Goal: Contribute content: Contribute content

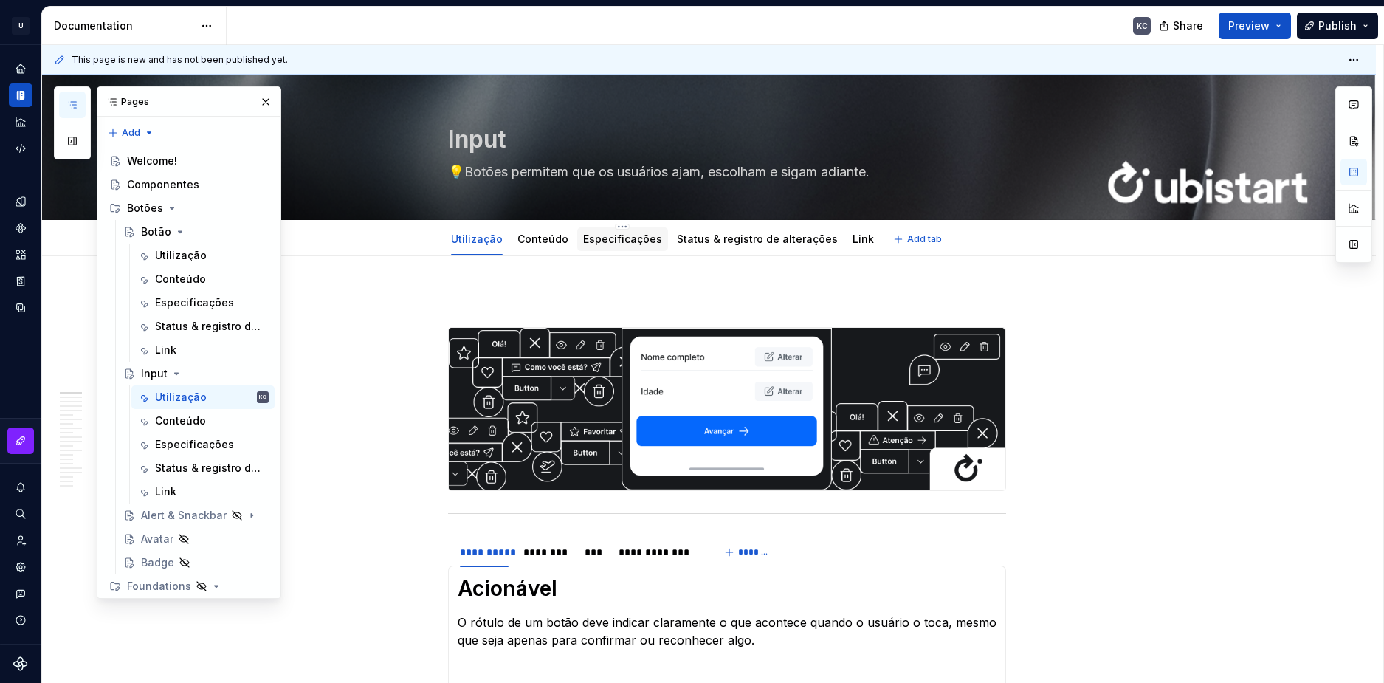
click at [599, 244] on link "Especificações" at bounding box center [622, 239] width 79 height 13
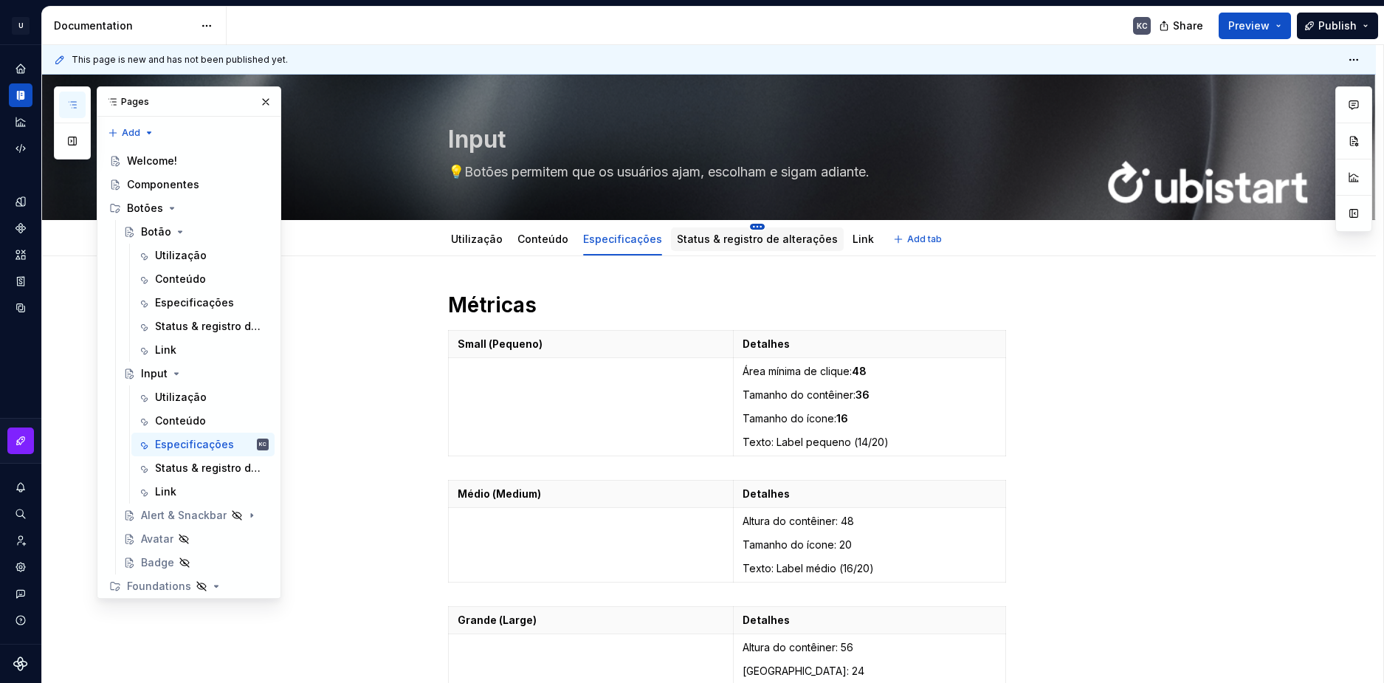
click at [745, 229] on html "U Stardust DS KC Design system data Documentation KC Share Preview Publish Page…" at bounding box center [692, 341] width 1384 height 683
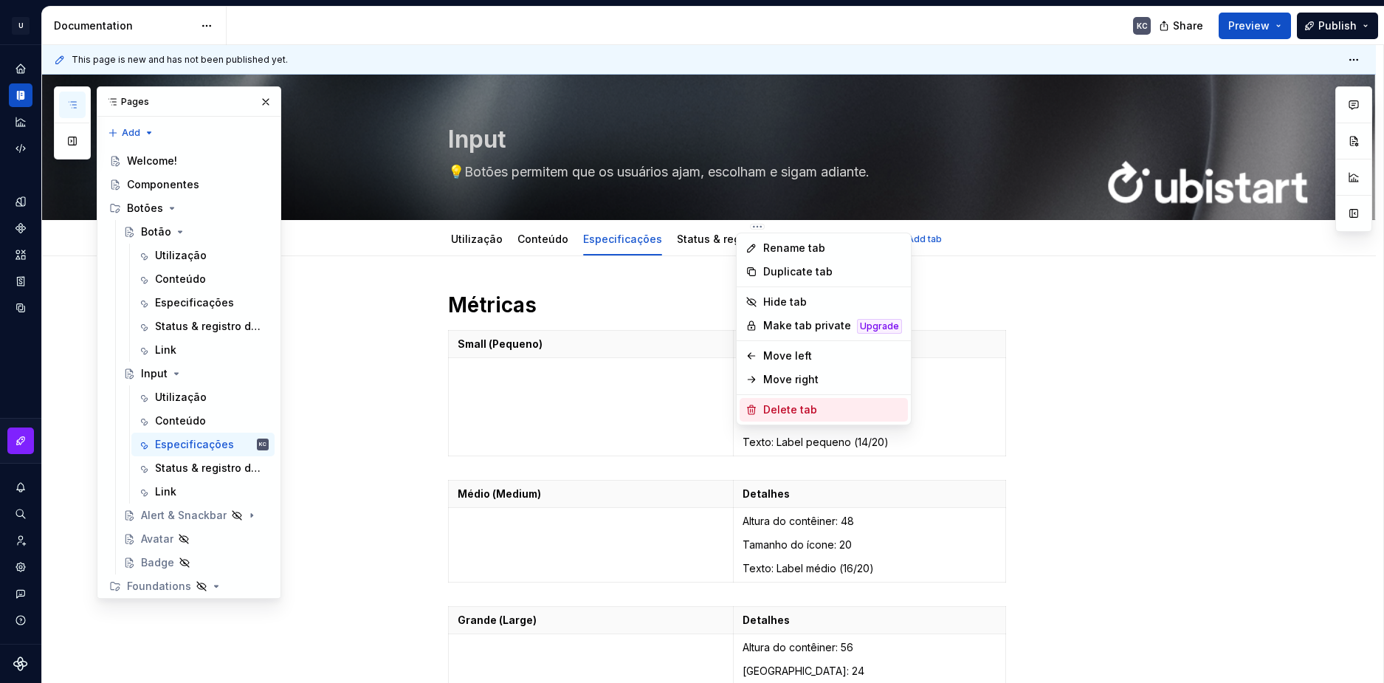
click at [815, 410] on div "Delete tab" at bounding box center [832, 409] width 139 height 15
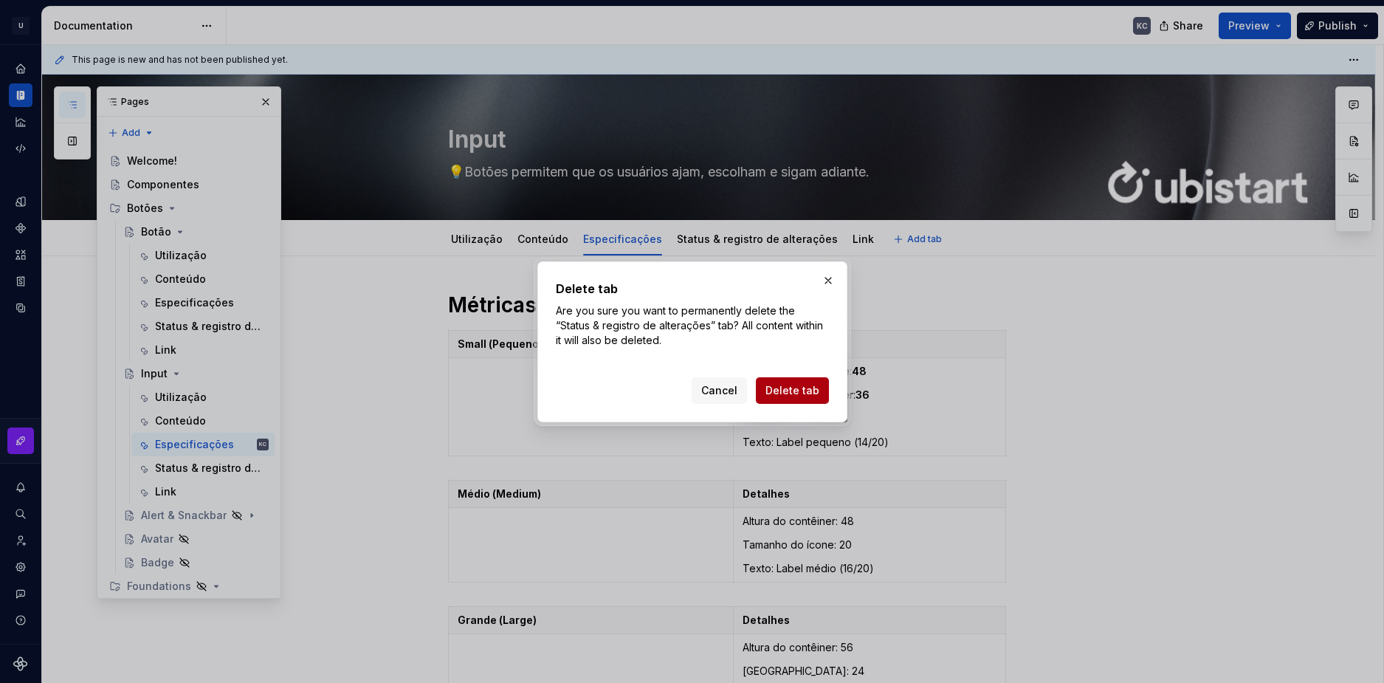
click at [776, 388] on span "Delete tab" at bounding box center [793, 390] width 54 height 15
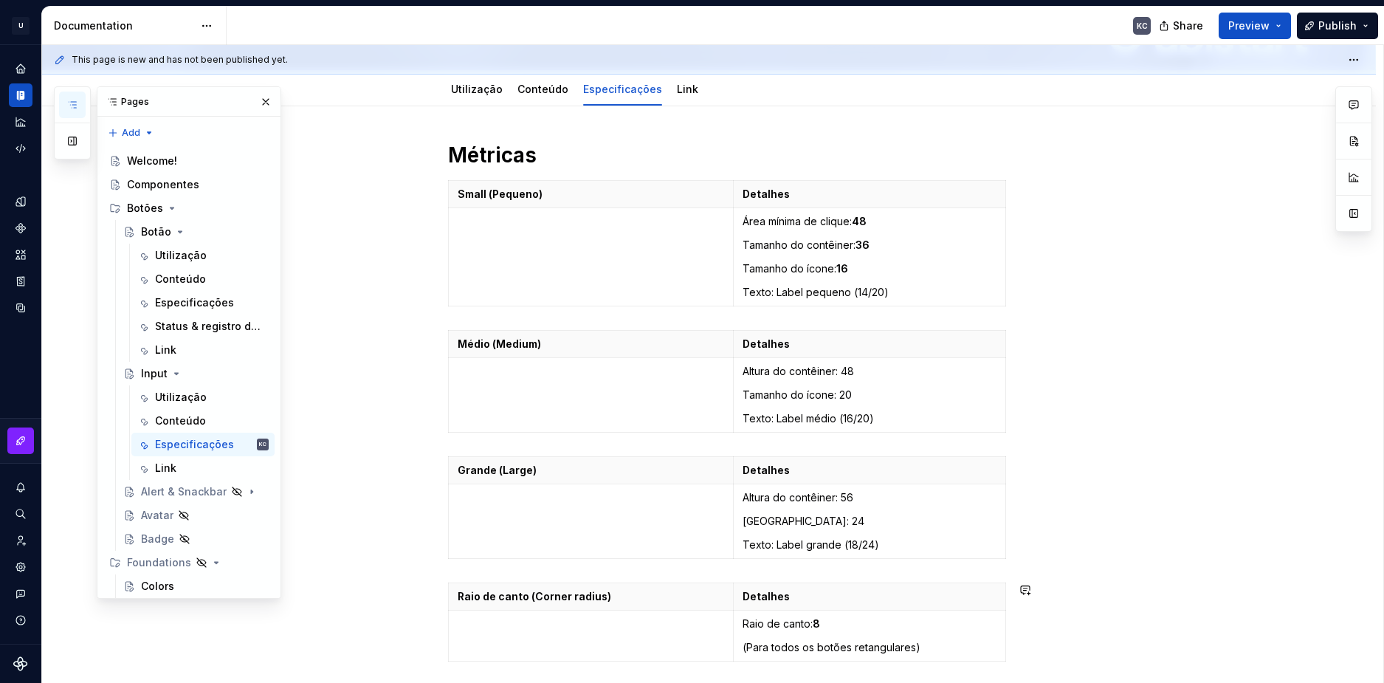
scroll to position [295, 0]
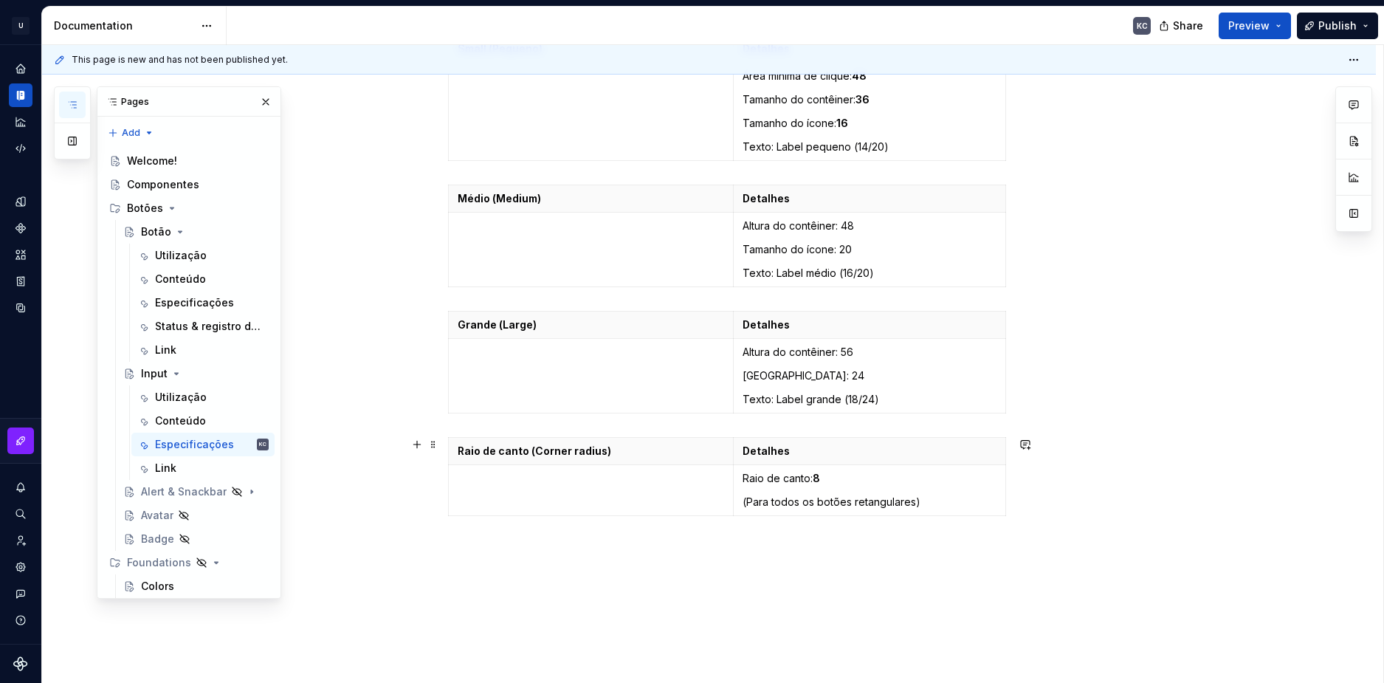
type textarea "*"
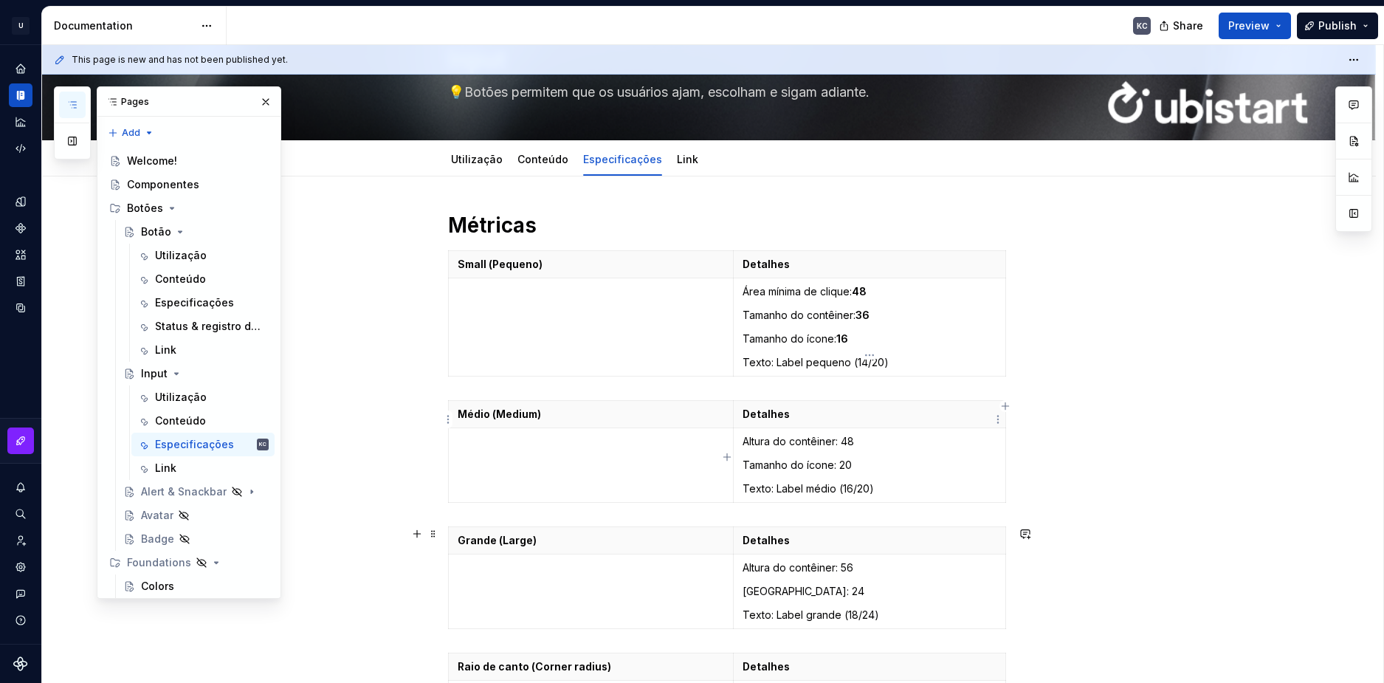
scroll to position [74, 0]
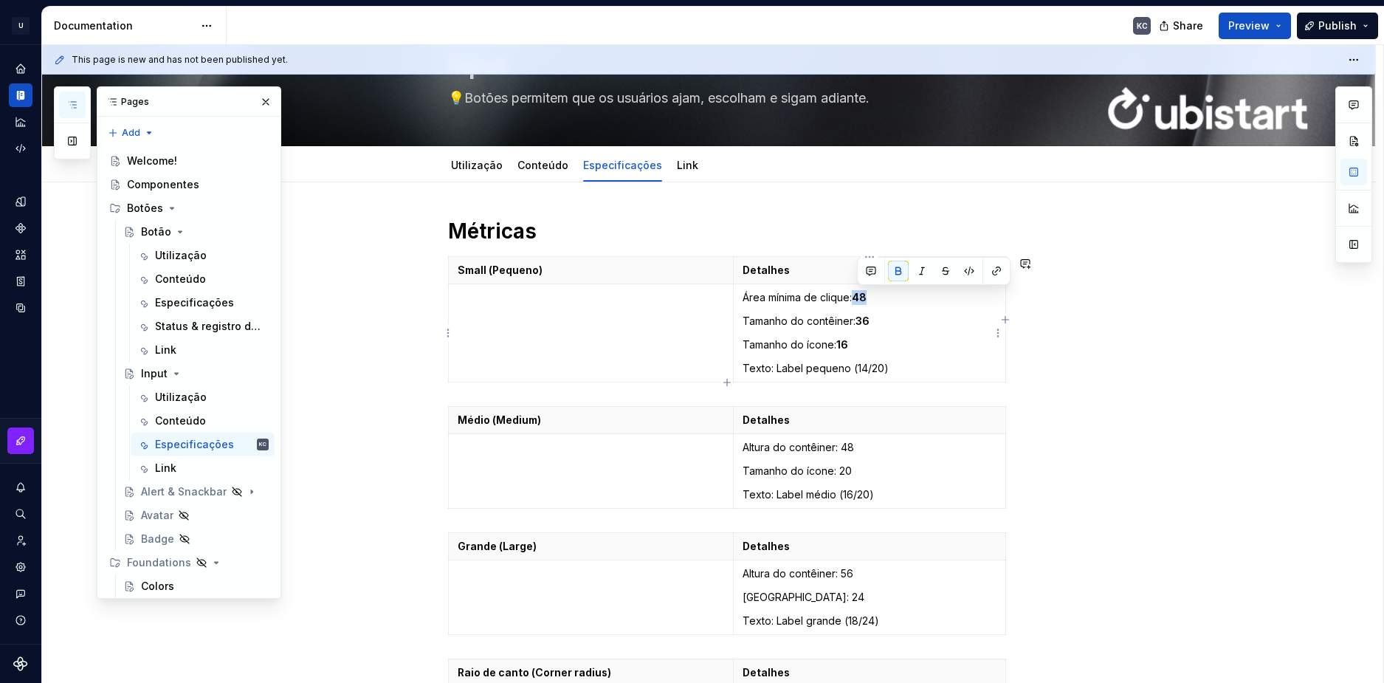
drag, startPoint x: 871, startPoint y: 294, endPoint x: 860, endPoint y: 295, distance: 11.2
click at [860, 295] on p "Área mínima de clique: 48" at bounding box center [870, 297] width 254 height 15
drag, startPoint x: 870, startPoint y: 313, endPoint x: 860, endPoint y: 315, distance: 9.8
click at [860, 315] on td "Área mínima de clique: - Tamanho do contêiner: [GEOGRAPHIC_DATA]: 16 Texto: Lab…" at bounding box center [869, 333] width 272 height 98
drag, startPoint x: 851, startPoint y: 346, endPoint x: 839, endPoint y: 346, distance: 11.8
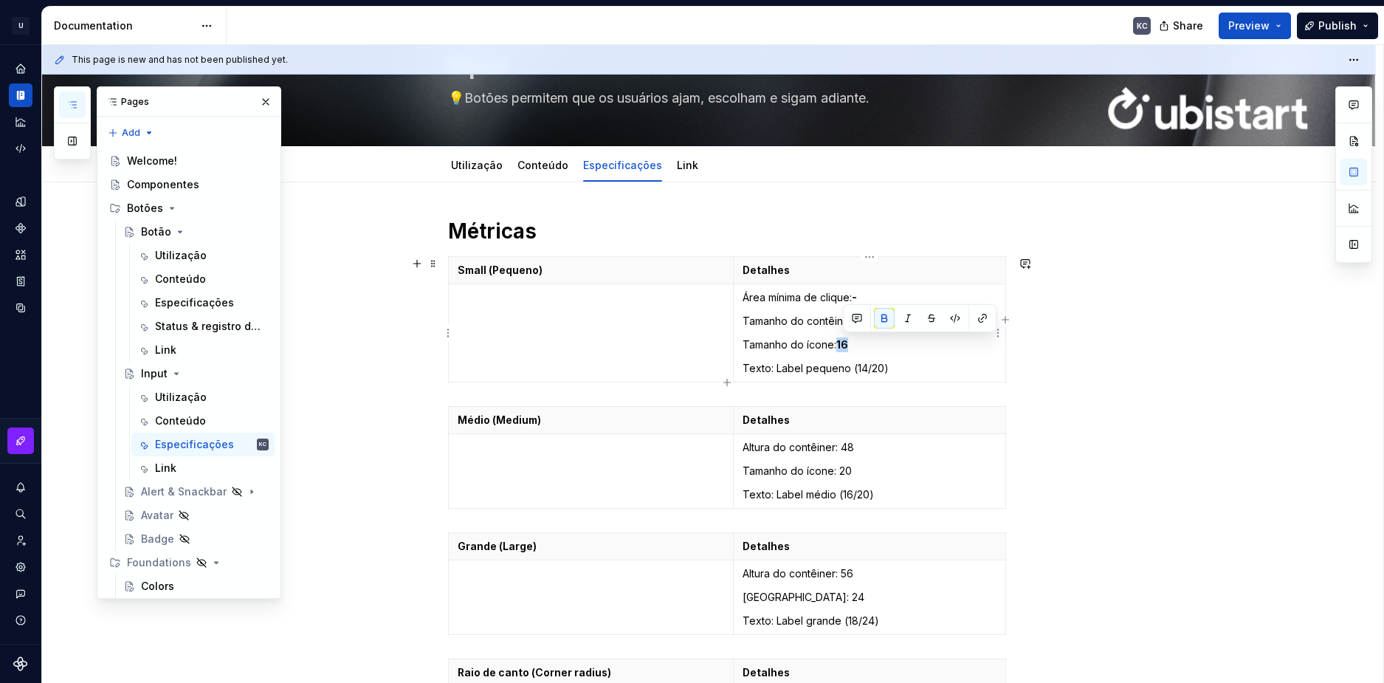
click at [839, 346] on p "Tamanho do ícone: 16" at bounding box center [870, 344] width 254 height 15
drag, startPoint x: 890, startPoint y: 371, endPoint x: 852, endPoint y: 372, distance: 38.4
click at [852, 372] on p "Texto: Label pequeno (14/20)" at bounding box center [870, 368] width 254 height 15
drag, startPoint x: 871, startPoint y: 495, endPoint x: 841, endPoint y: 498, distance: 30.4
click at [839, 499] on p "Texto: Label médio (16/20)" at bounding box center [870, 494] width 254 height 15
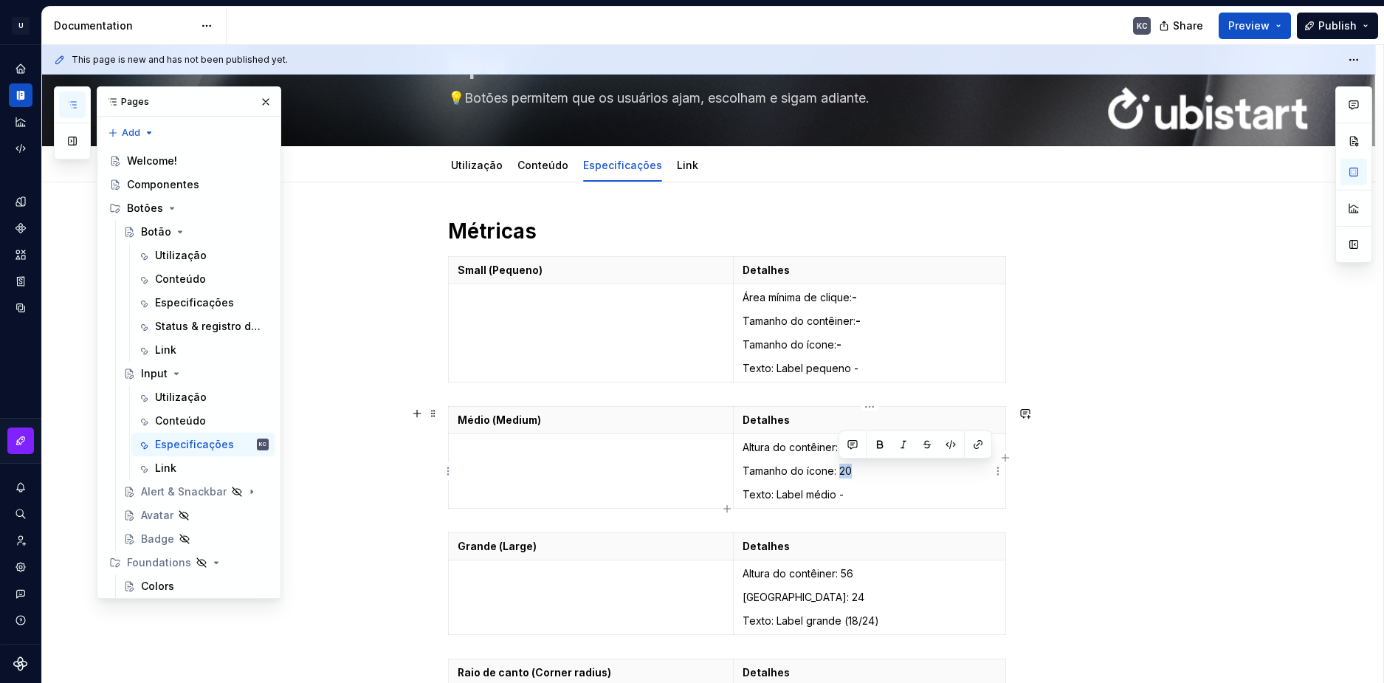
drag, startPoint x: 849, startPoint y: 475, endPoint x: 840, endPoint y: 475, distance: 8.9
click at [840, 475] on p "Tamanho do ícone: 20" at bounding box center [870, 471] width 254 height 15
drag, startPoint x: 853, startPoint y: 446, endPoint x: 844, endPoint y: 447, distance: 9.7
click at [844, 447] on p "Altura do contêiner: 48" at bounding box center [870, 447] width 254 height 15
drag, startPoint x: 853, startPoint y: 570, endPoint x: 842, endPoint y: 572, distance: 10.6
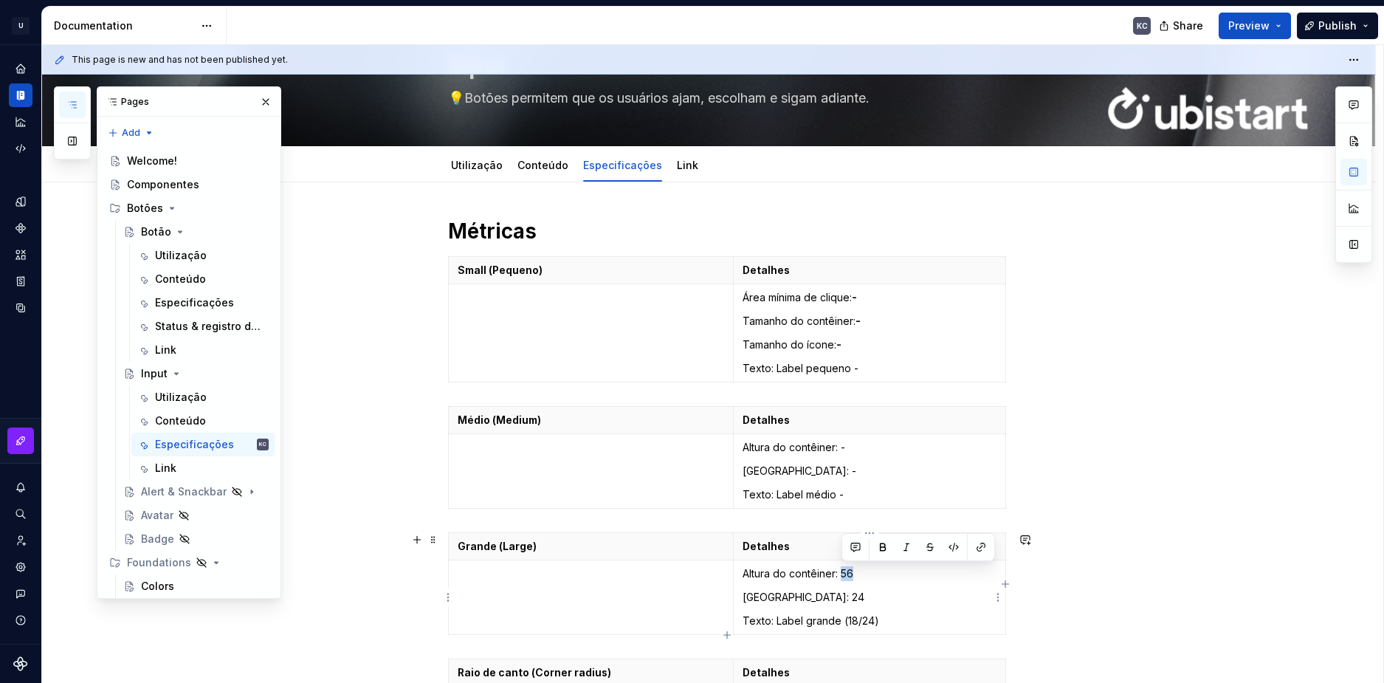
click at [842, 572] on p "Altura do contêiner: 56" at bounding box center [870, 573] width 254 height 15
drag, startPoint x: 850, startPoint y: 600, endPoint x: 865, endPoint y: 610, distance: 17.6
click at [841, 599] on p "[GEOGRAPHIC_DATA]: 24" at bounding box center [870, 597] width 254 height 15
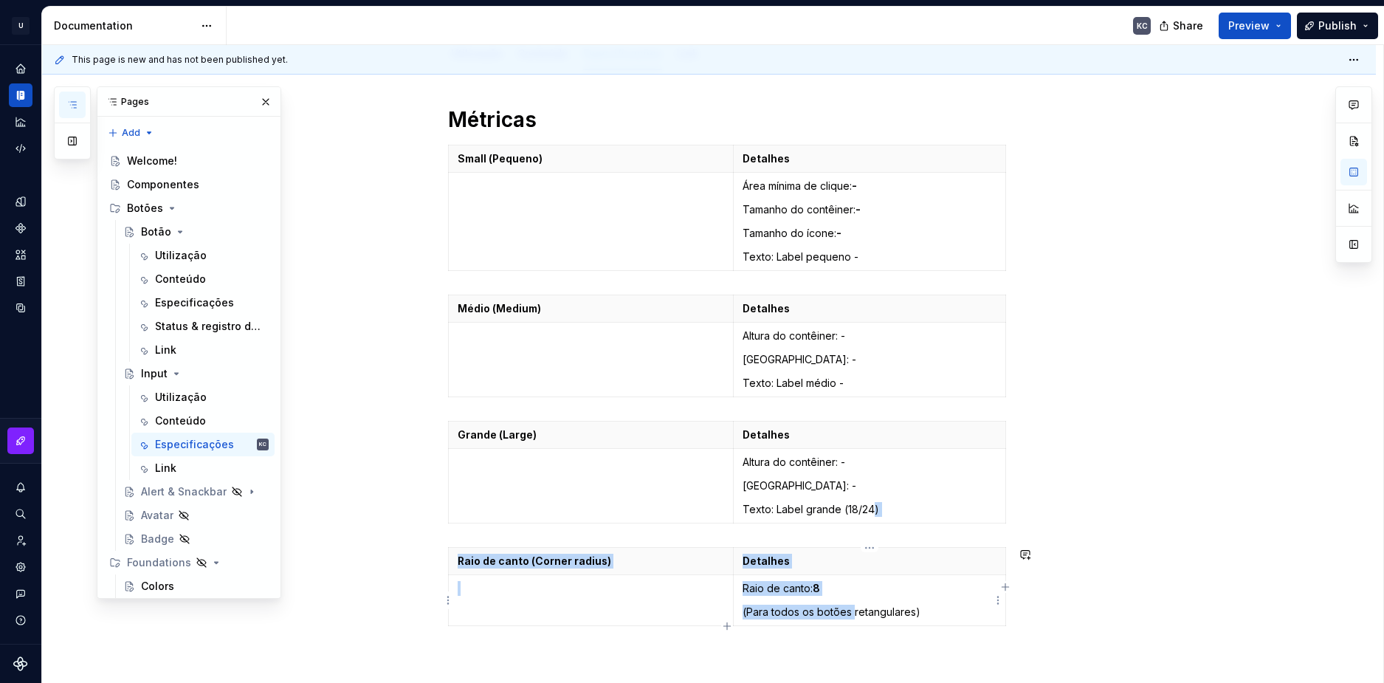
drag, startPoint x: 875, startPoint y: 624, endPoint x: 877, endPoint y: 543, distance: 80.5
click at [849, 618] on div "Métricas Small (Pequeno) Detalhes Área mínima de clique: - Tamanho do contêiner…" at bounding box center [727, 395] width 558 height 579
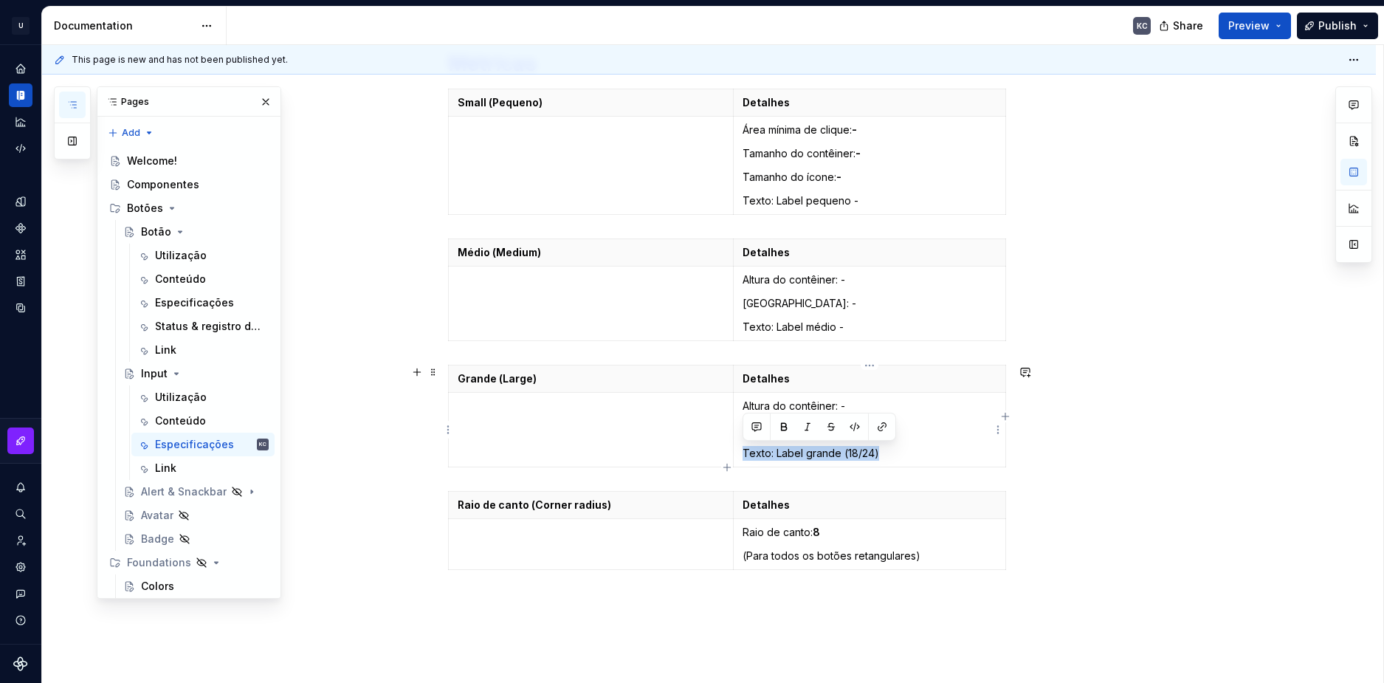
click at [882, 450] on p "Texto: Label grande (18/24)" at bounding box center [870, 453] width 254 height 15
drag, startPoint x: 882, startPoint y: 453, endPoint x: 842, endPoint y: 455, distance: 39.2
click at [842, 455] on p "Texto: Label grande (18/24)" at bounding box center [870, 453] width 254 height 15
drag, startPoint x: 828, startPoint y: 537, endPoint x: 817, endPoint y: 535, distance: 11.3
click at [817, 535] on p "Raio de canto: 8" at bounding box center [870, 532] width 254 height 15
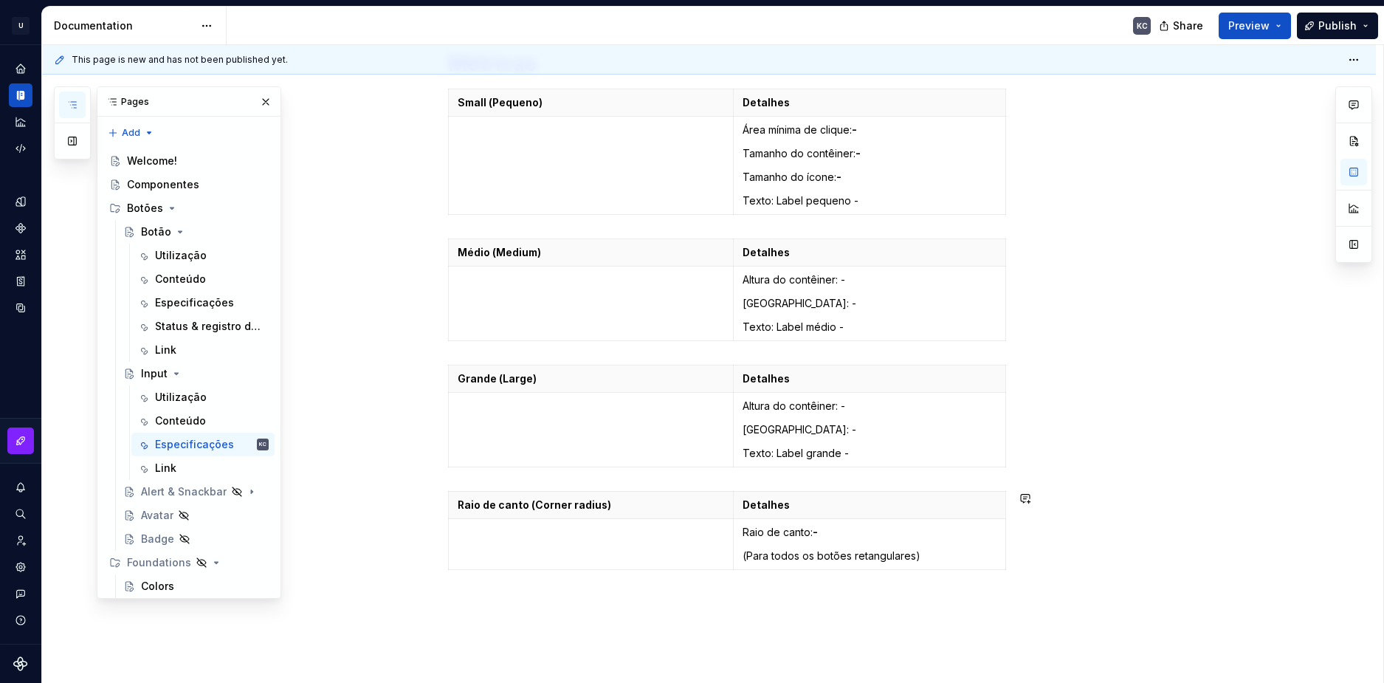
click at [915, 592] on div "Métricas Small (Pequeno) Detalhes Área mínima de clique: - Tamanho do contêiner…" at bounding box center [727, 330] width 558 height 561
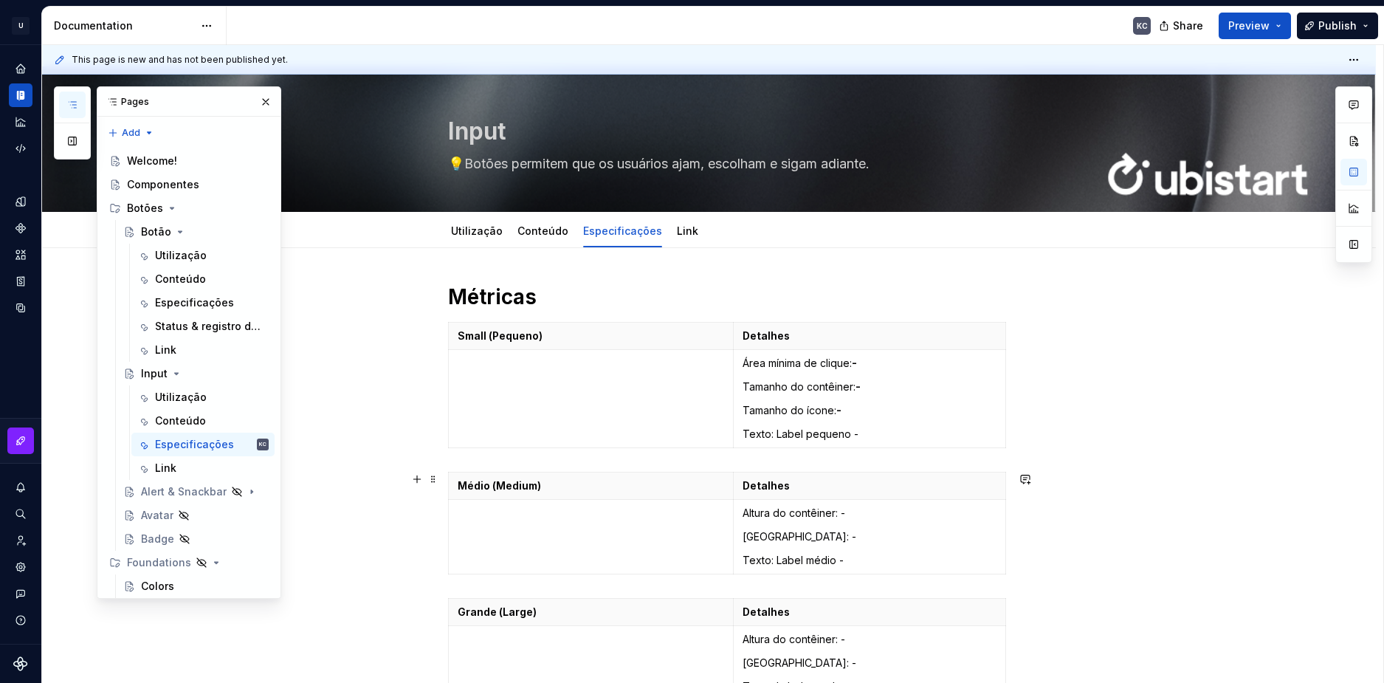
scroll to position [0, 0]
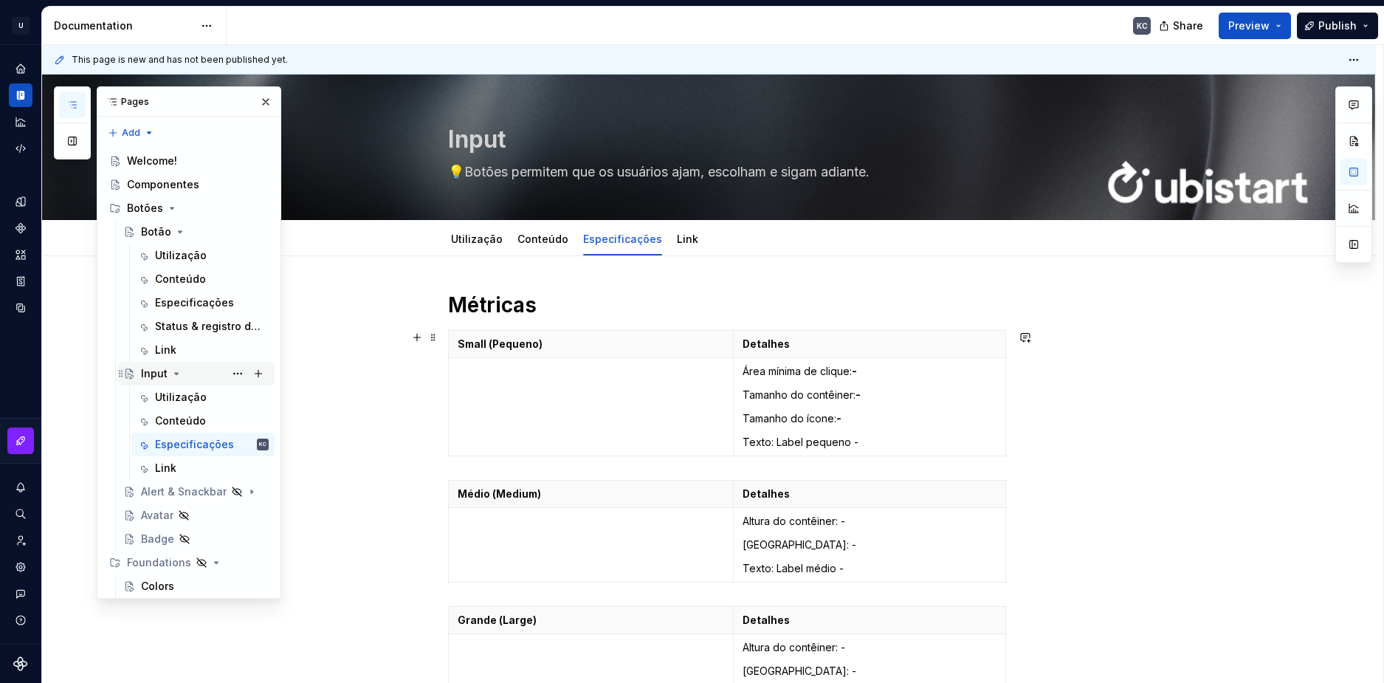
click at [158, 374] on div "Input" at bounding box center [154, 373] width 27 height 15
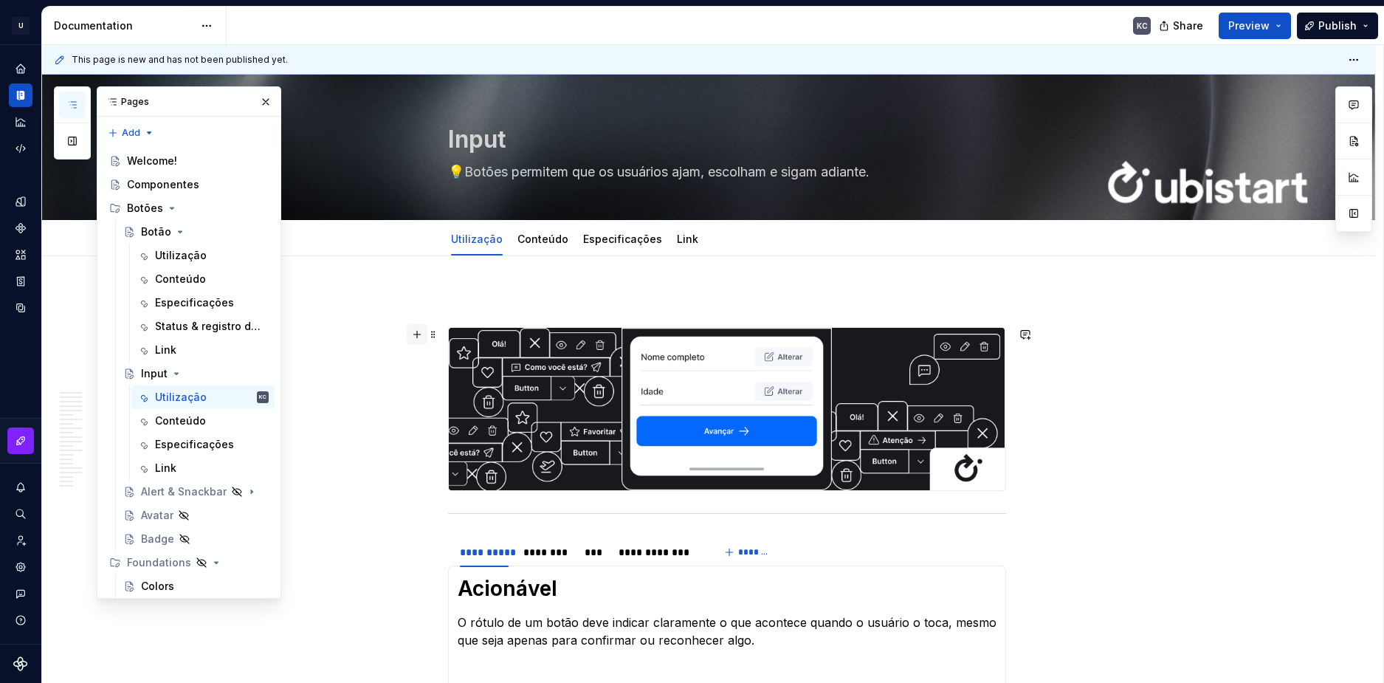
click at [424, 341] on button "button" at bounding box center [417, 334] width 21 height 21
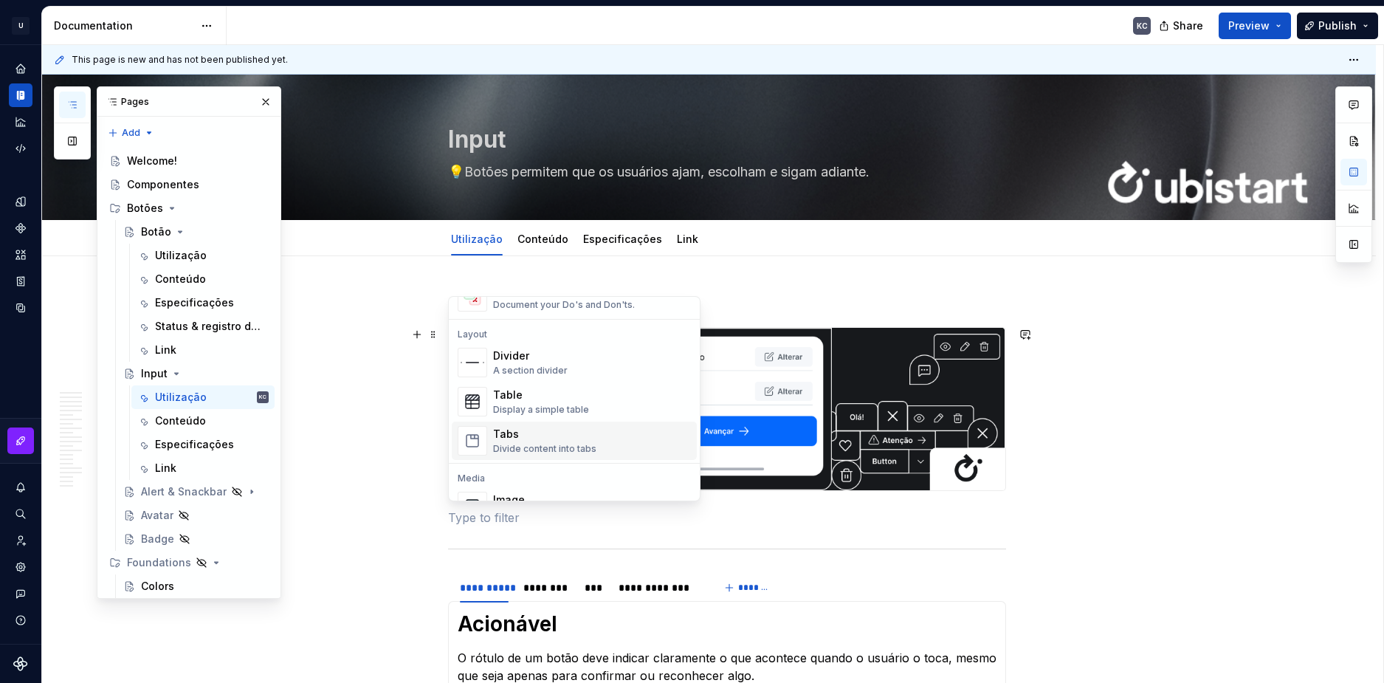
scroll to position [517, 0]
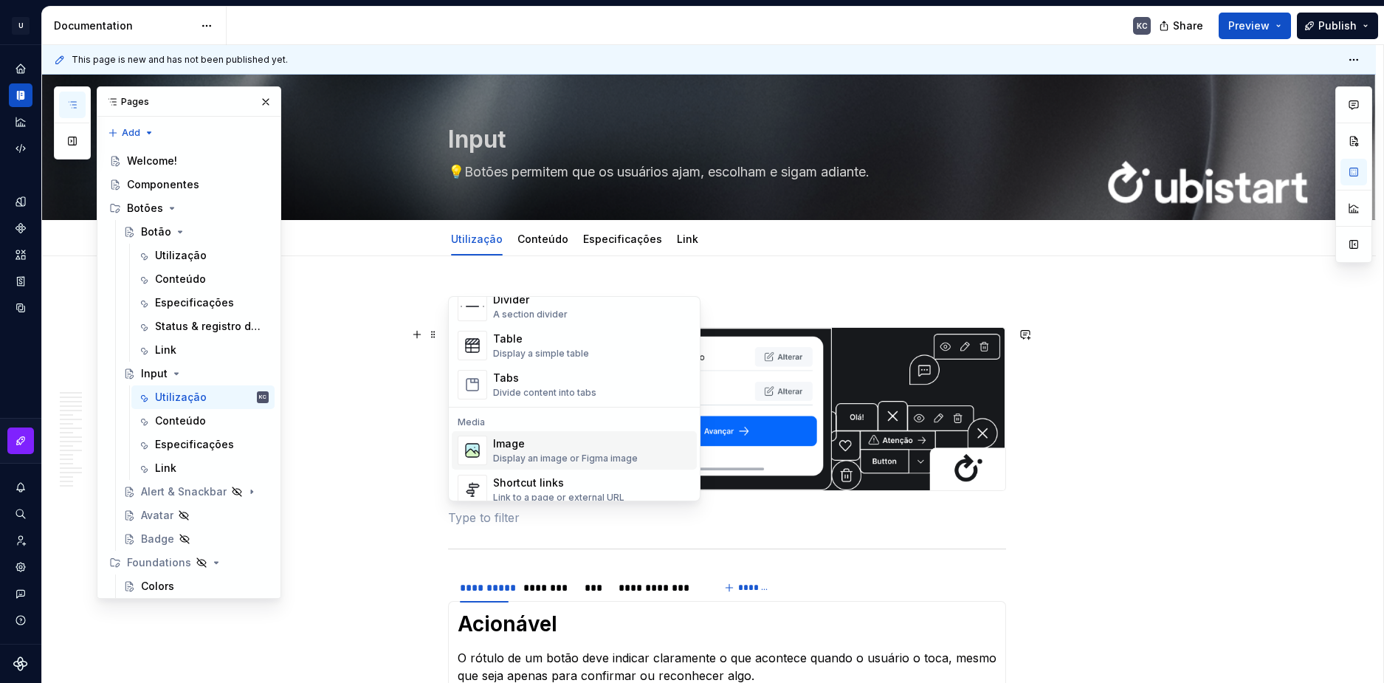
click at [519, 446] on div "Image" at bounding box center [565, 443] width 145 height 15
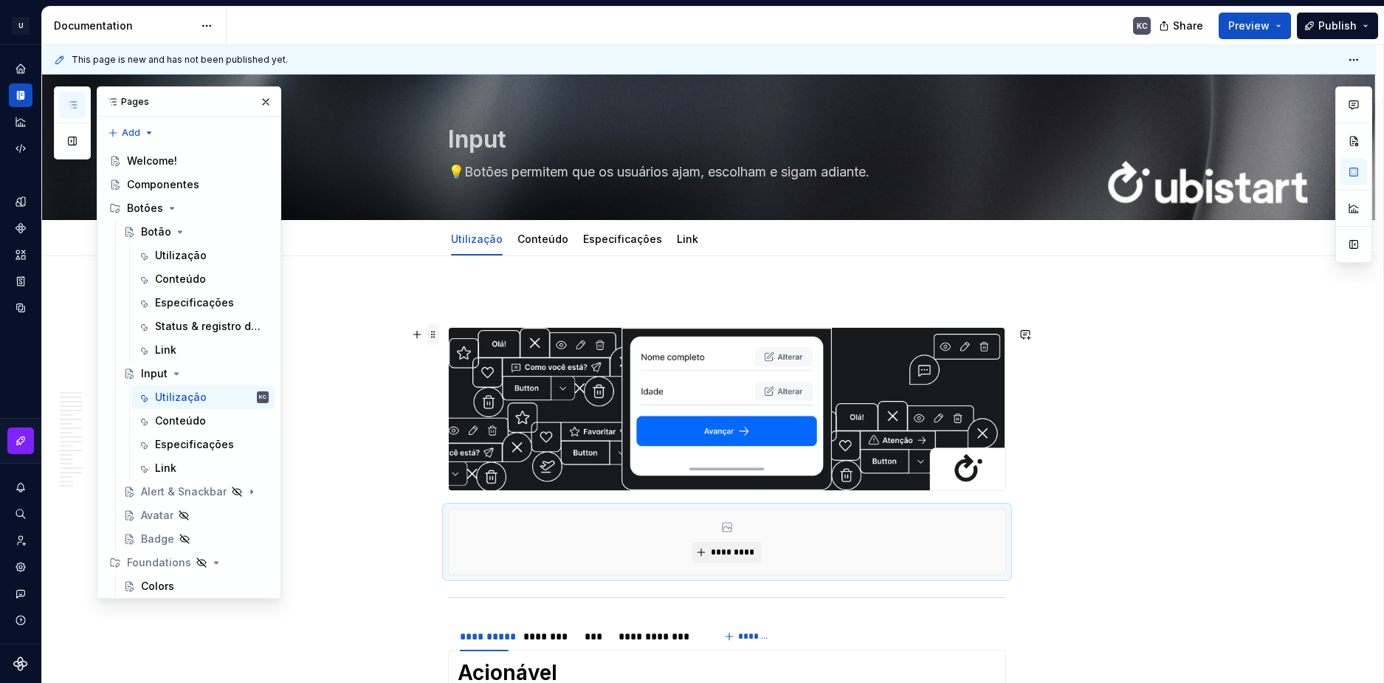
click at [436, 334] on span at bounding box center [433, 334] width 12 height 21
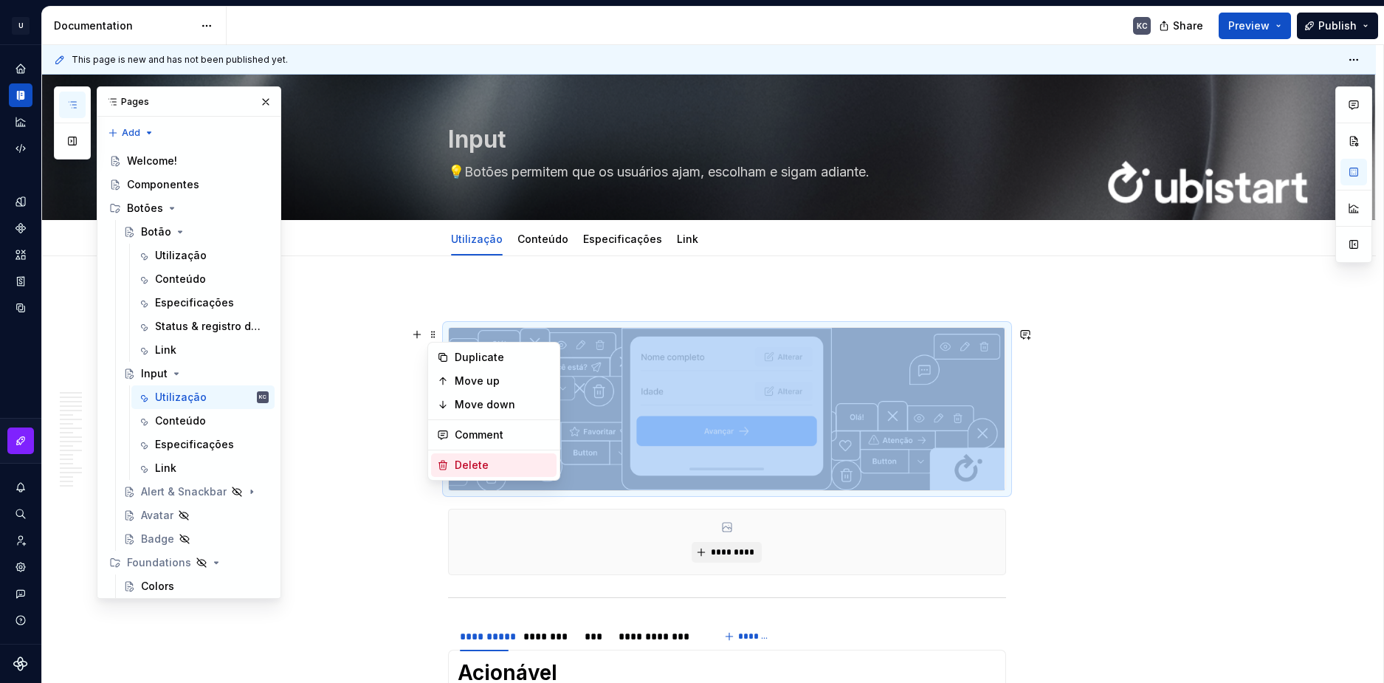
click at [475, 464] on div "Delete" at bounding box center [503, 465] width 96 height 15
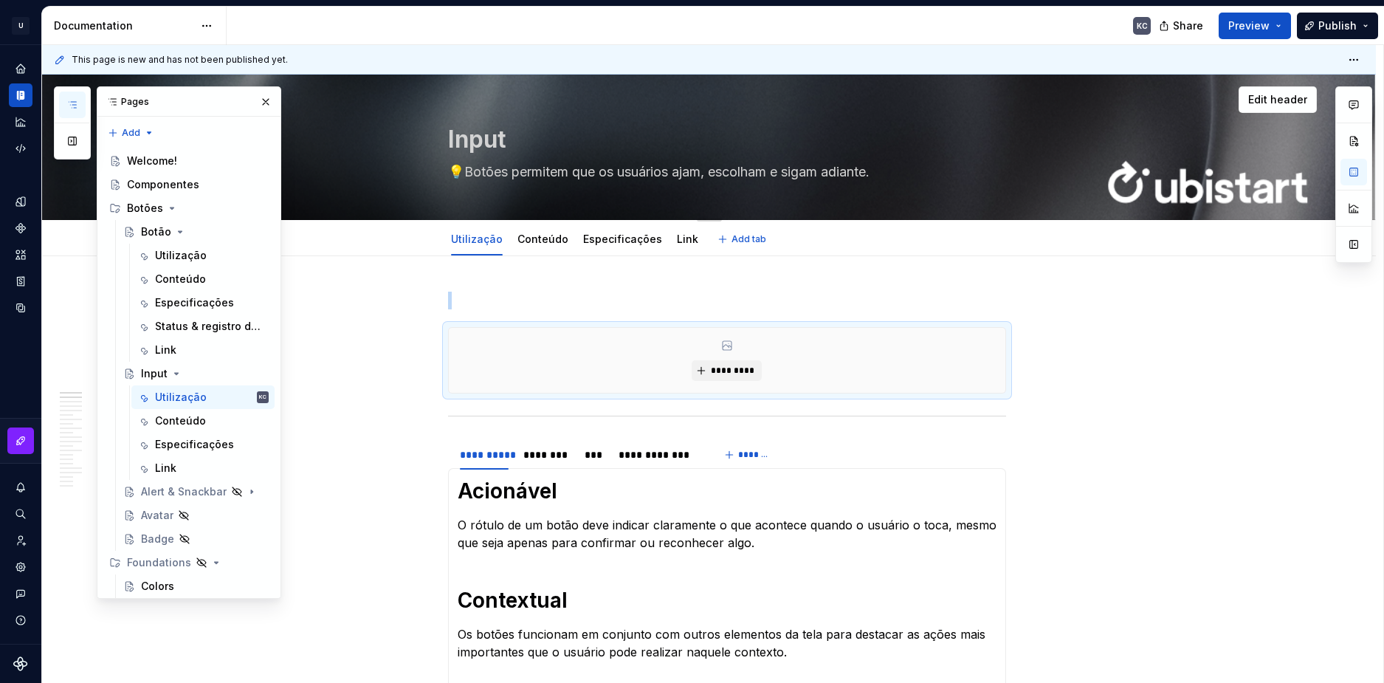
drag, startPoint x: 679, startPoint y: 84, endPoint x: 480, endPoint y: 144, distance: 208.1
click at [480, 144] on textarea "Input" at bounding box center [724, 139] width 558 height 35
paste textarea "and selection"
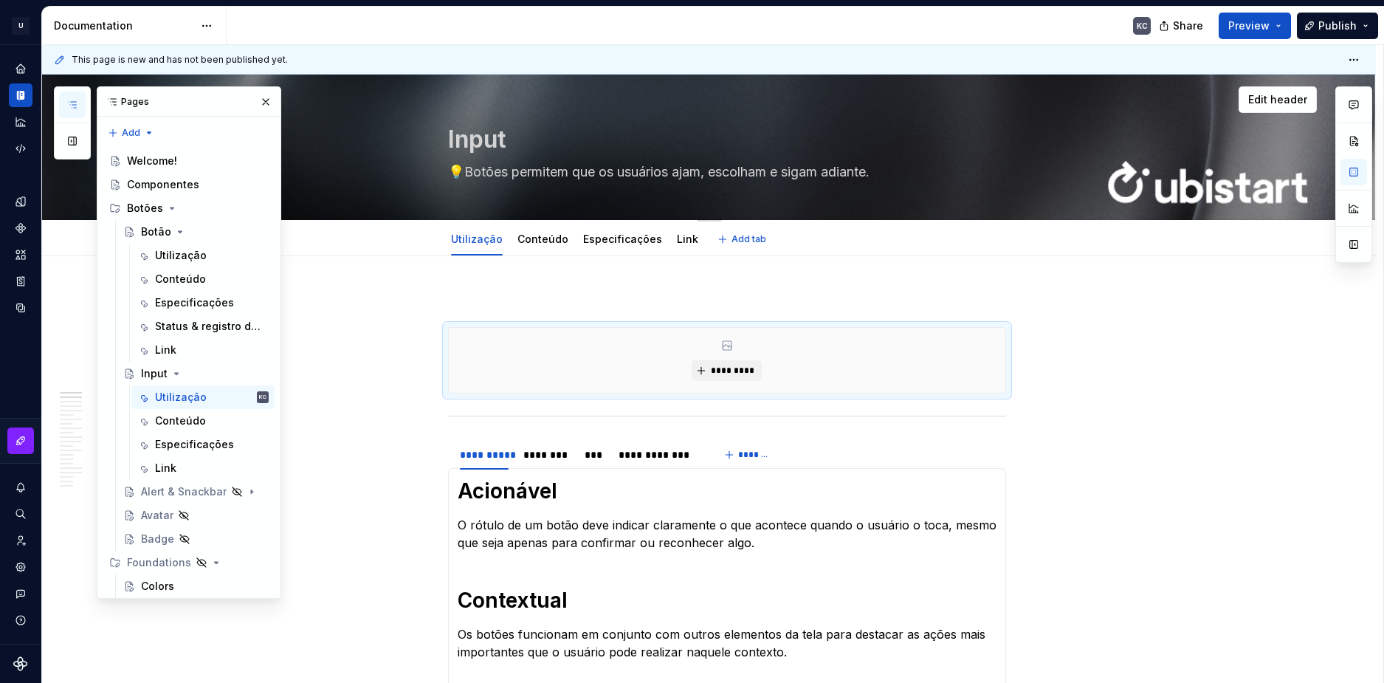
type textarea "*"
type textarea "Input and selection"
type textarea "*"
type textarea "Input and selection"
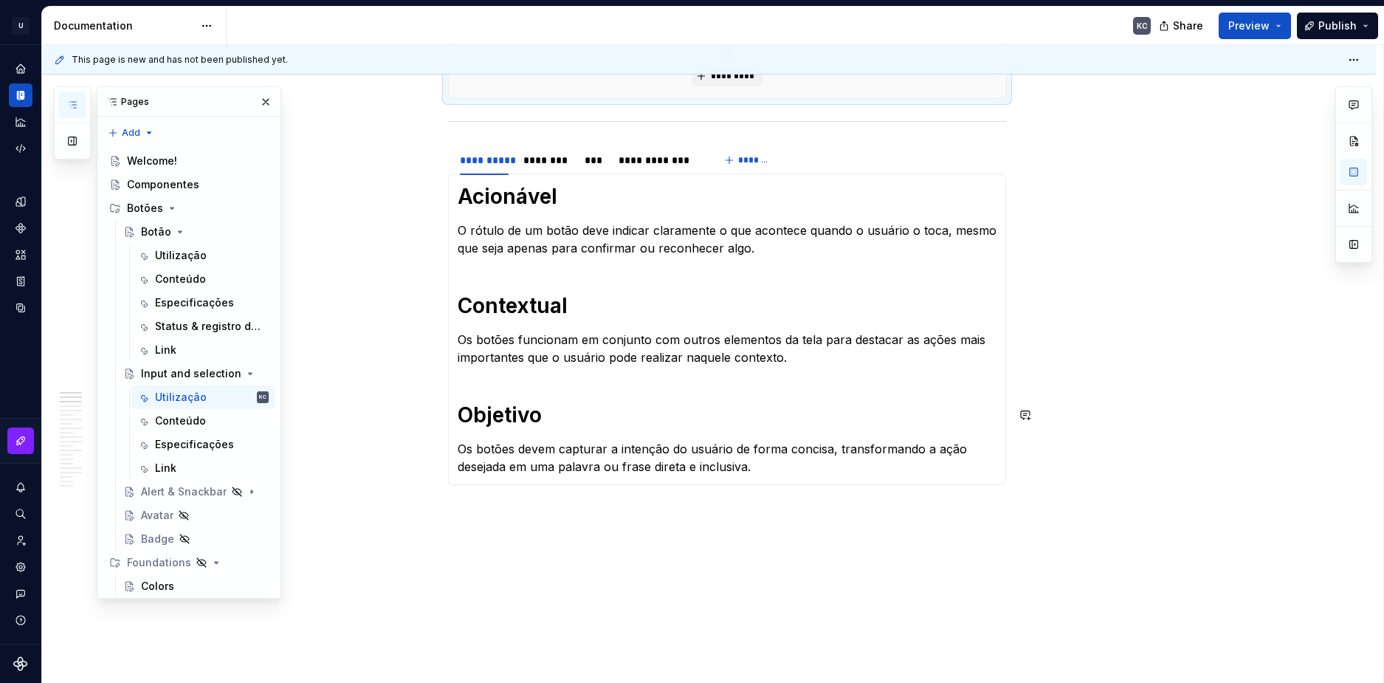
scroll to position [133, 0]
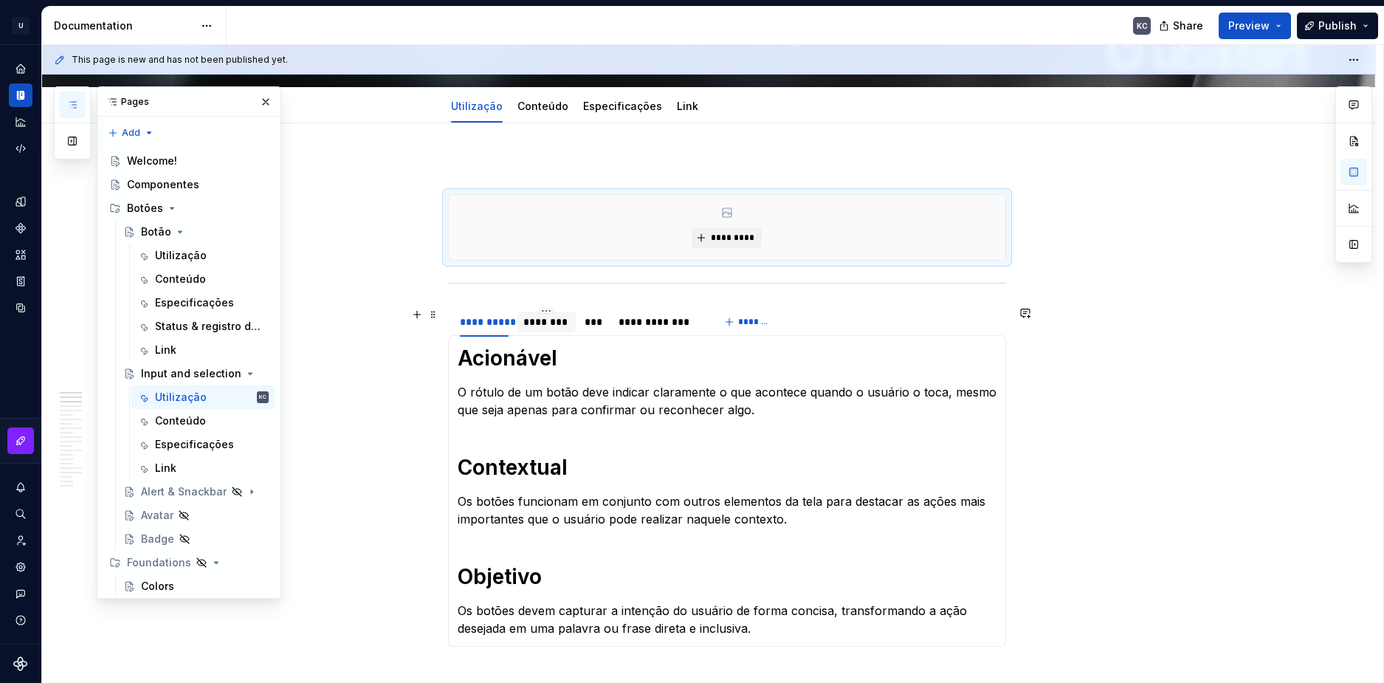
click at [551, 328] on div "********" at bounding box center [546, 322] width 47 height 15
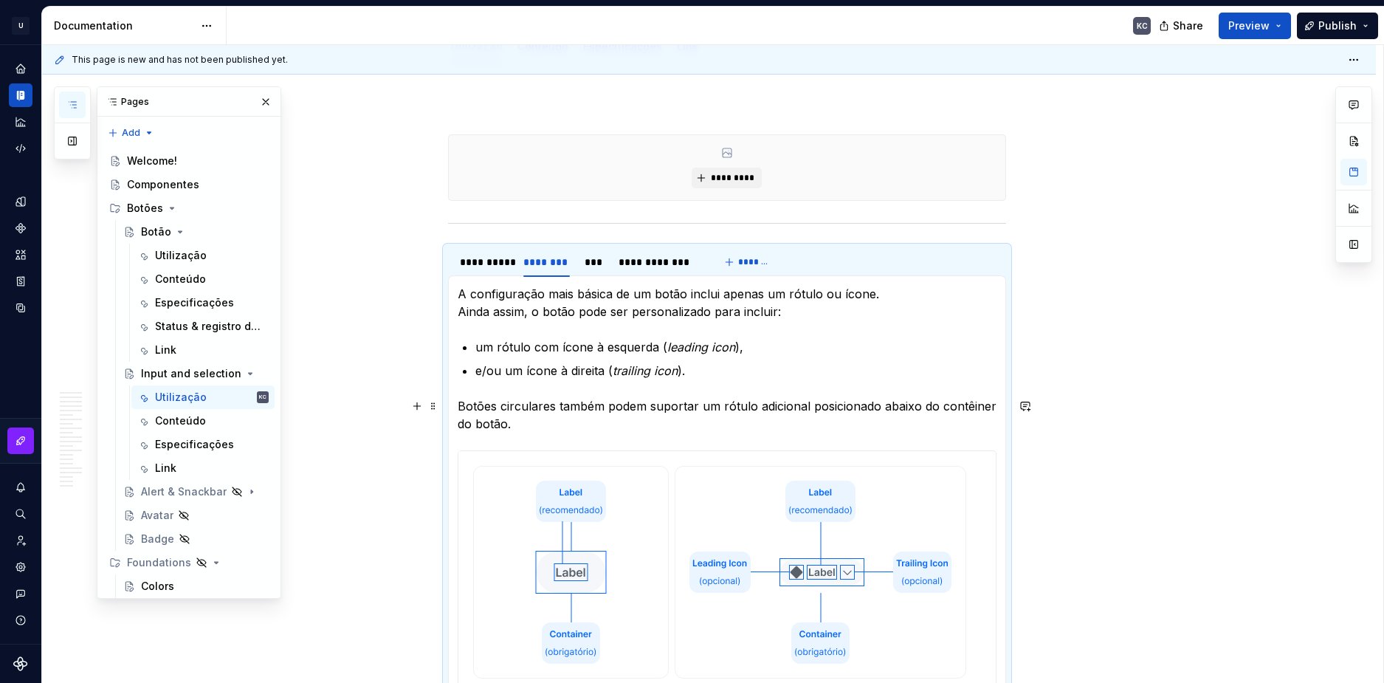
scroll to position [281, 0]
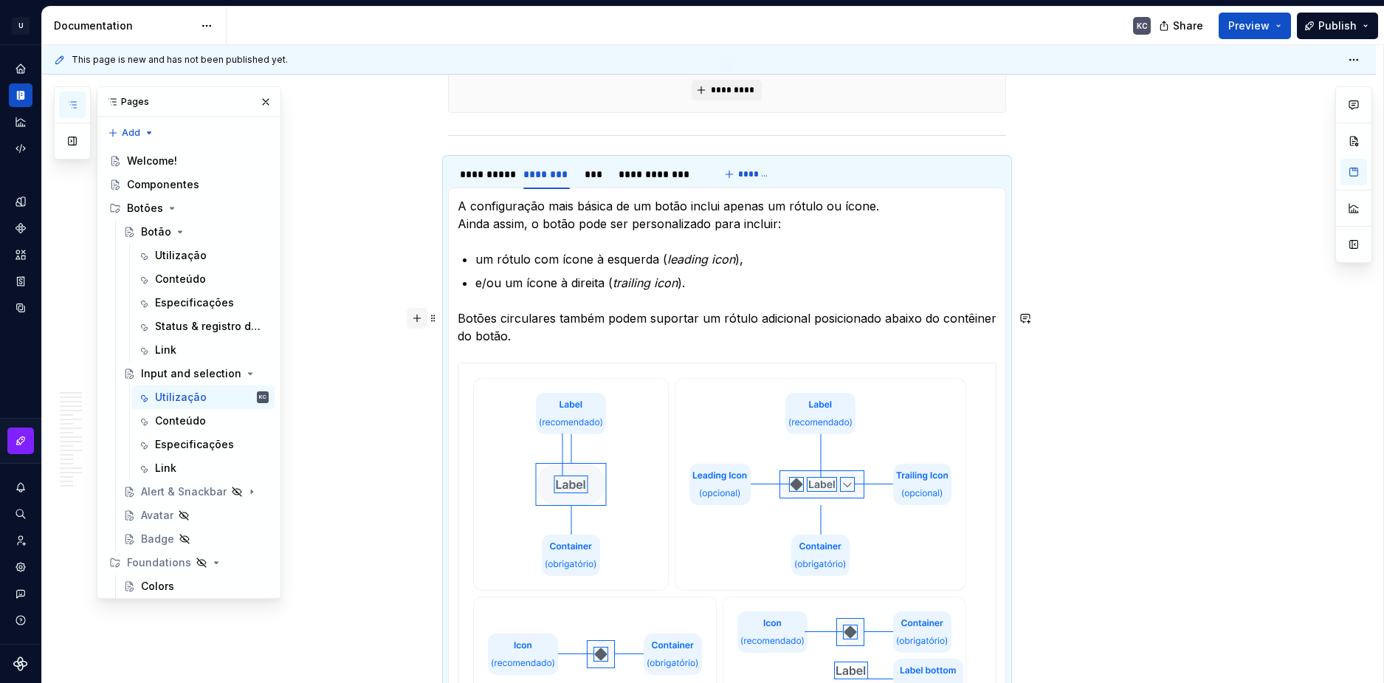
click at [419, 321] on button "button" at bounding box center [417, 318] width 21 height 21
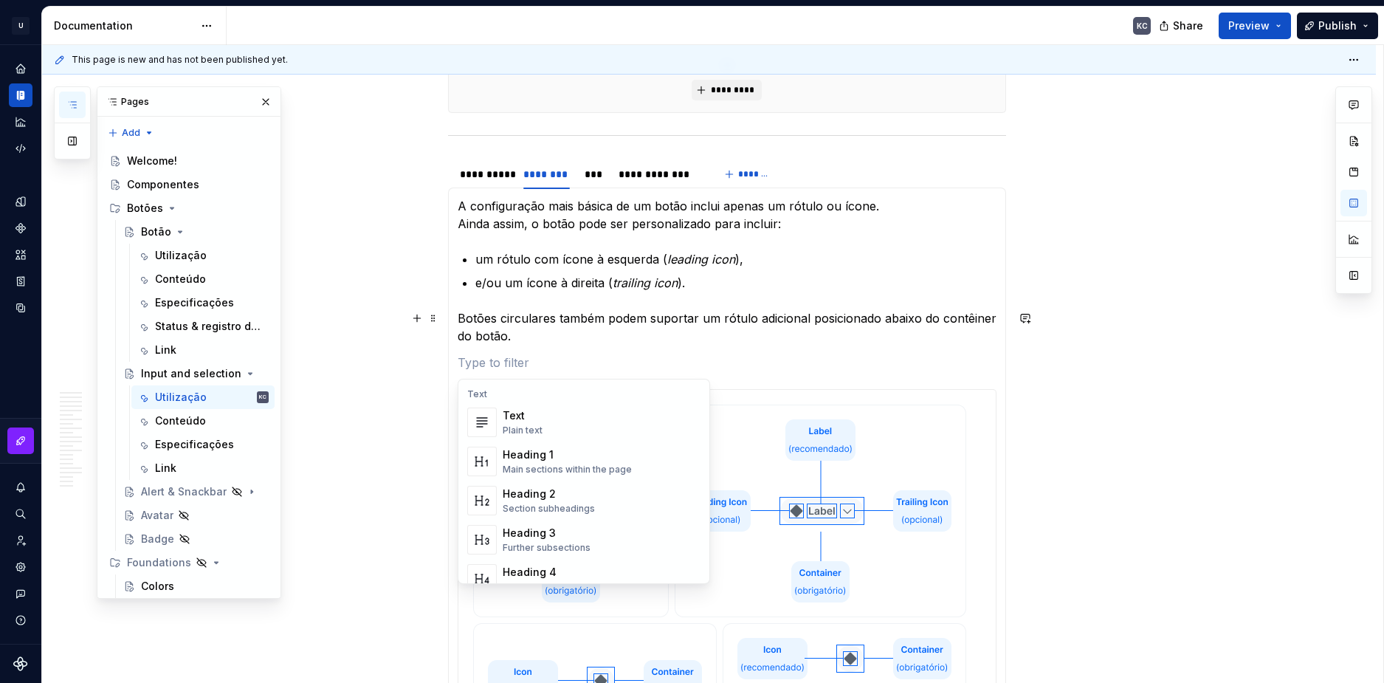
scroll to position [221, 0]
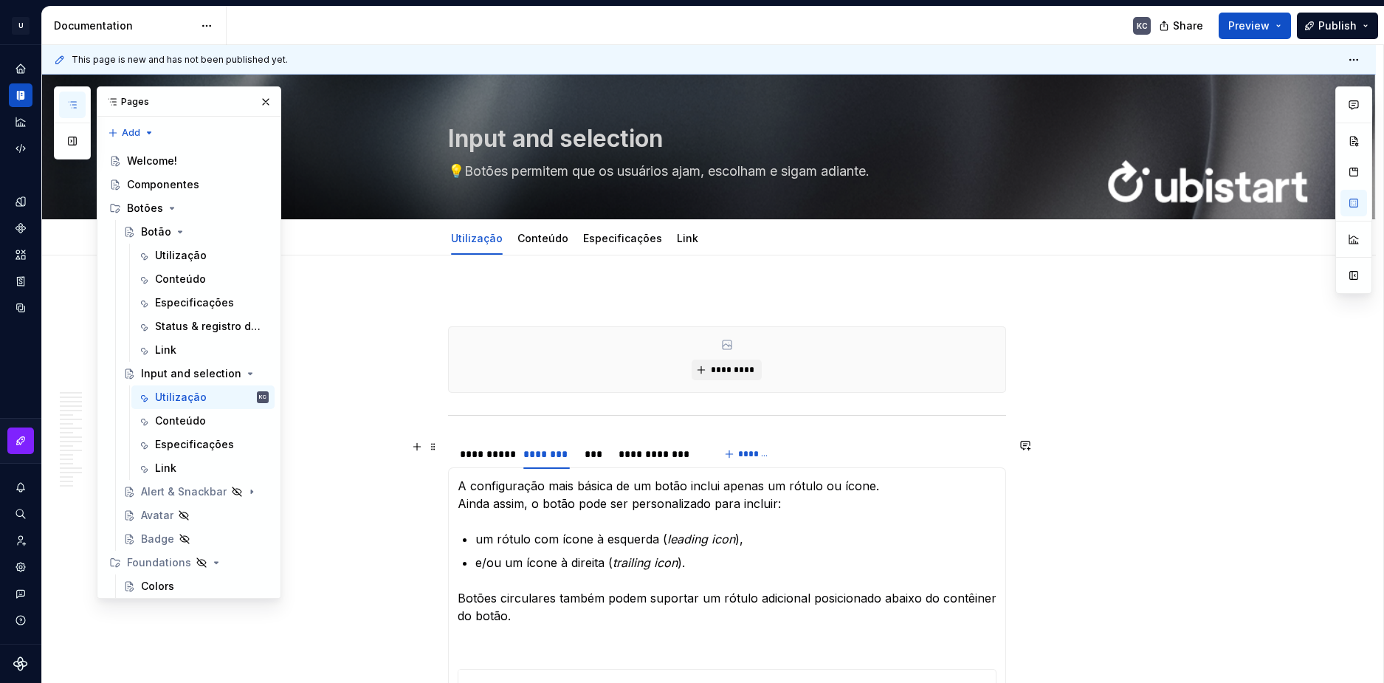
scroll to position [0, 0]
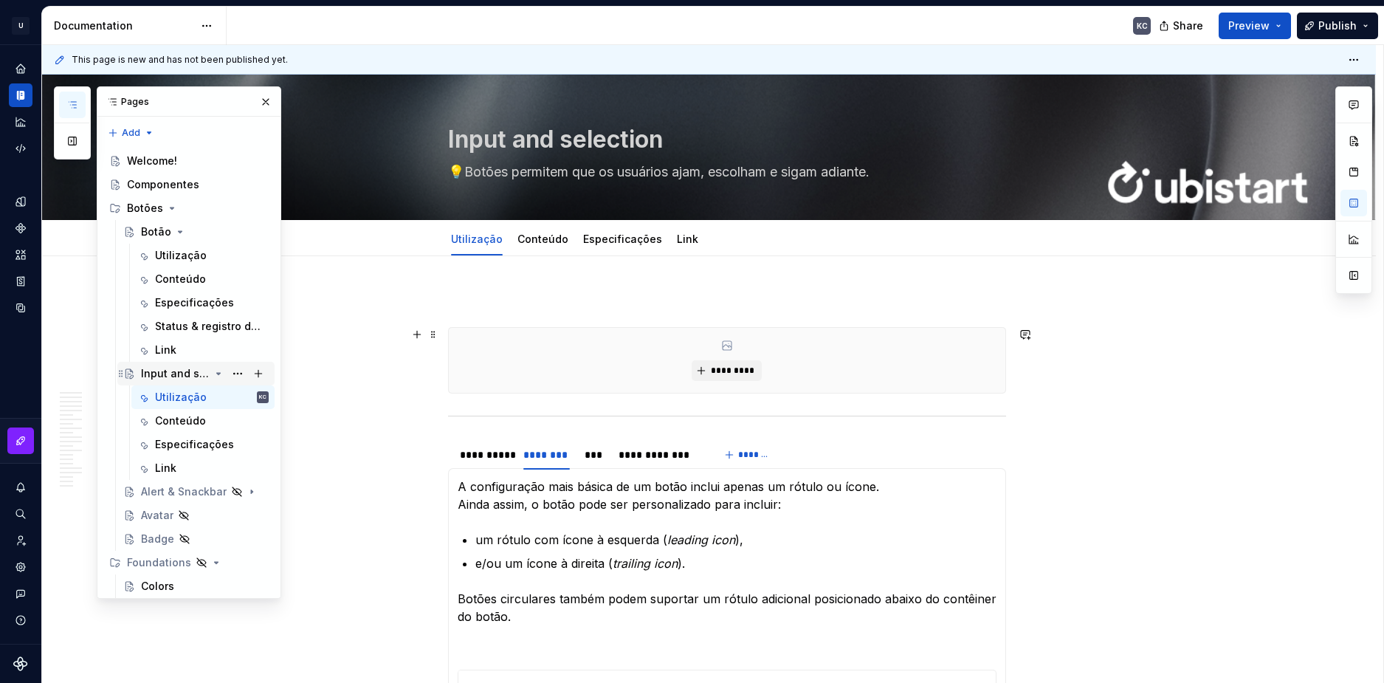
click at [213, 378] on icon "Page tree" at bounding box center [219, 374] width 12 height 12
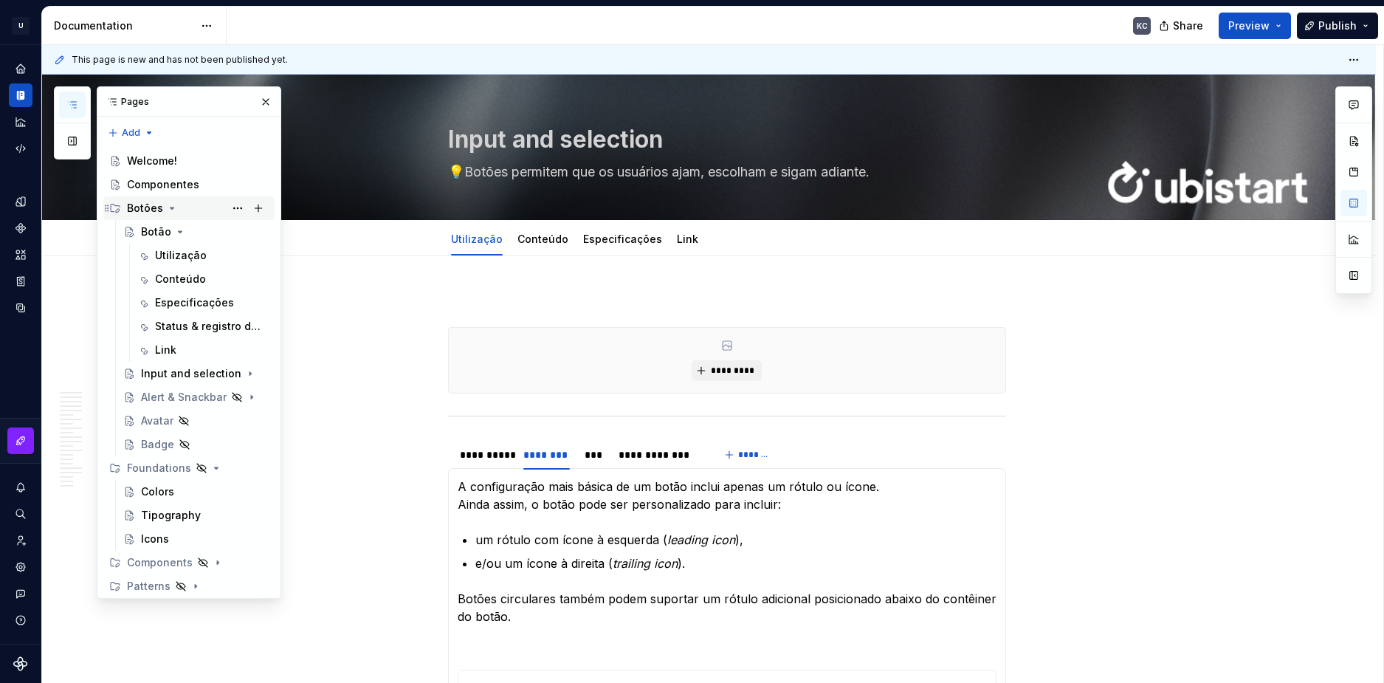
click at [155, 210] on div "Botões" at bounding box center [145, 208] width 36 height 15
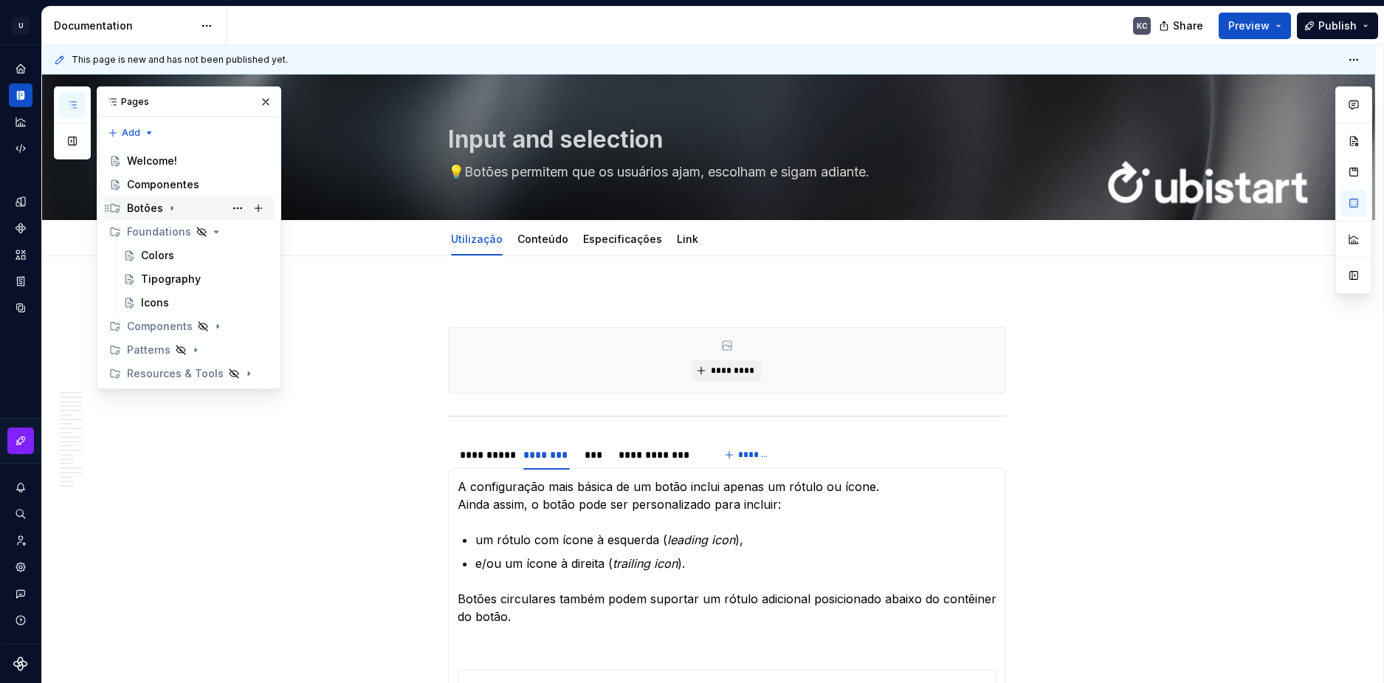
click at [168, 210] on icon "Page tree" at bounding box center [172, 208] width 12 height 12
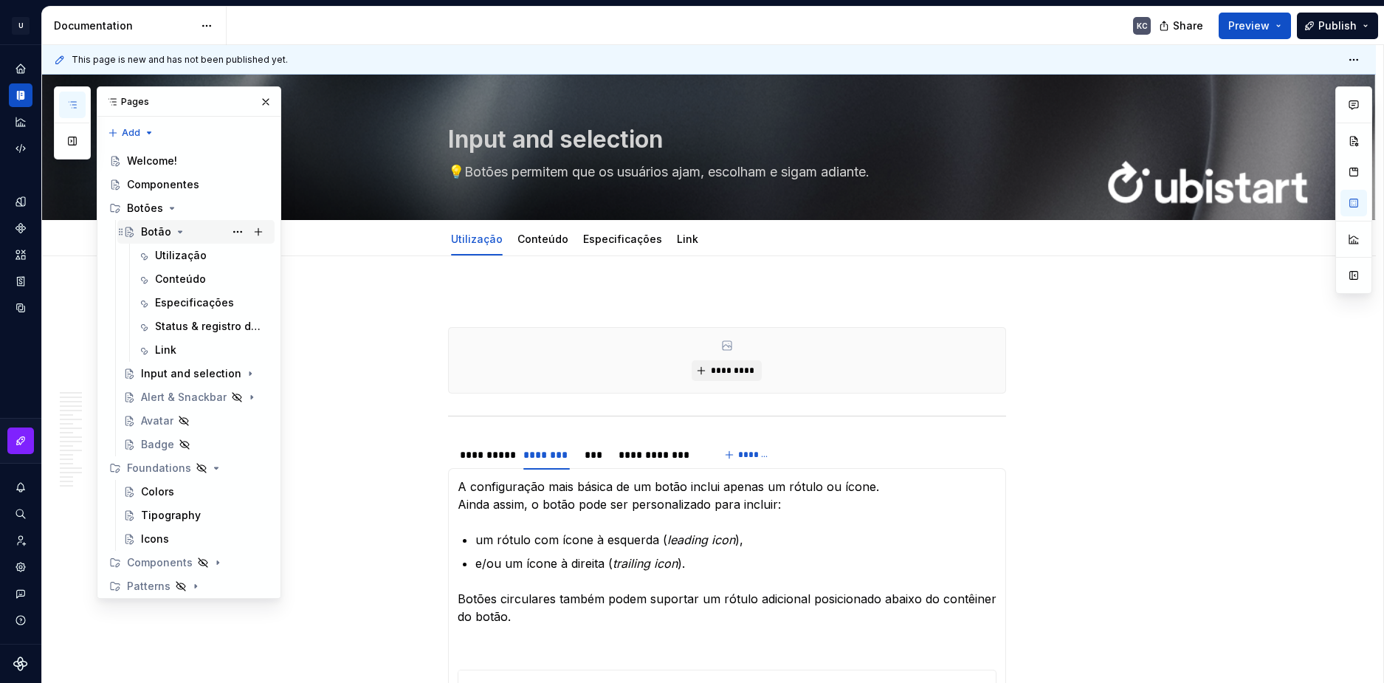
click at [177, 235] on icon "Page tree" at bounding box center [180, 232] width 12 height 12
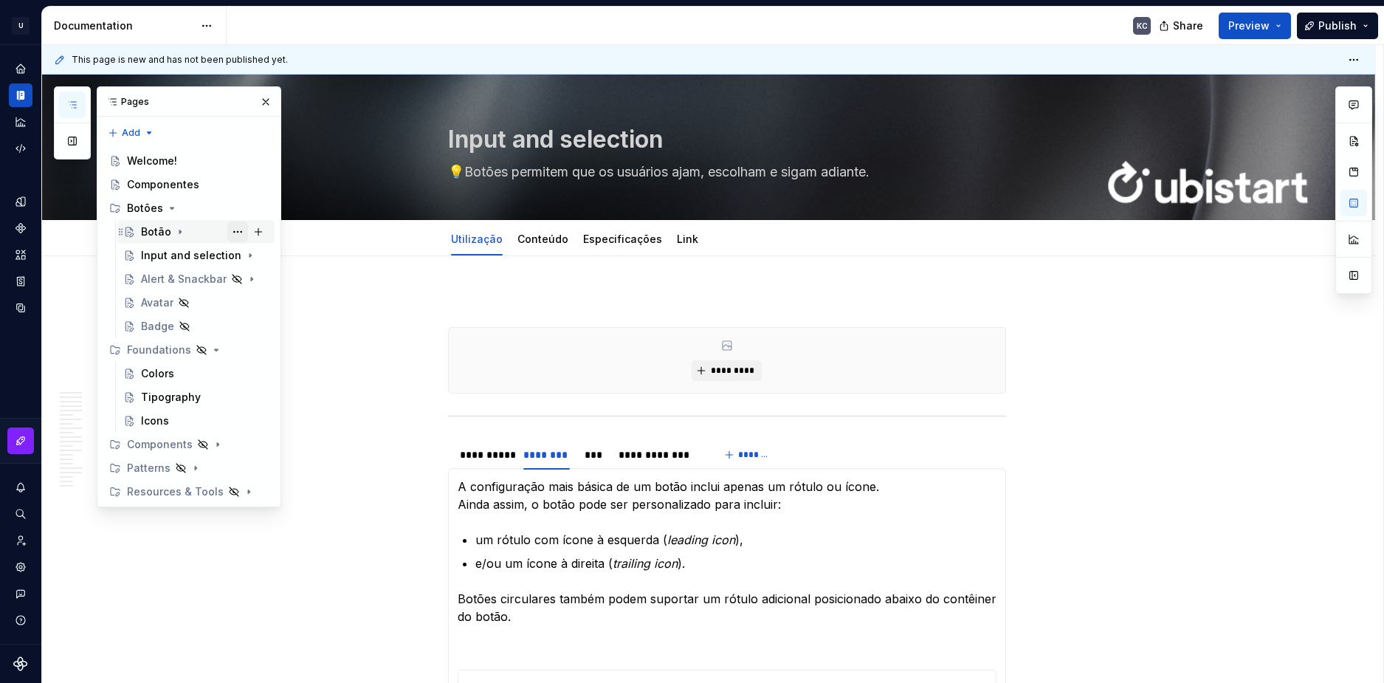
click at [239, 232] on button "Page tree" at bounding box center [237, 231] width 21 height 21
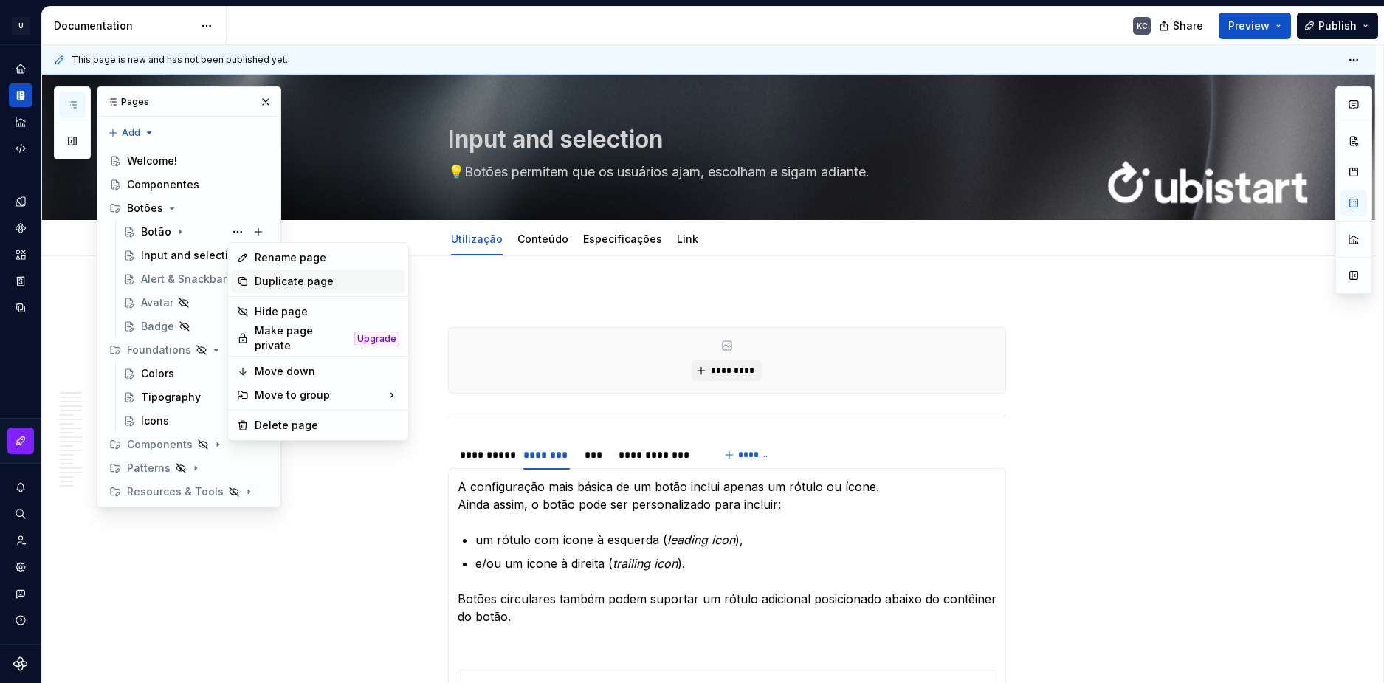
click at [285, 279] on div "Duplicate page" at bounding box center [327, 281] width 145 height 15
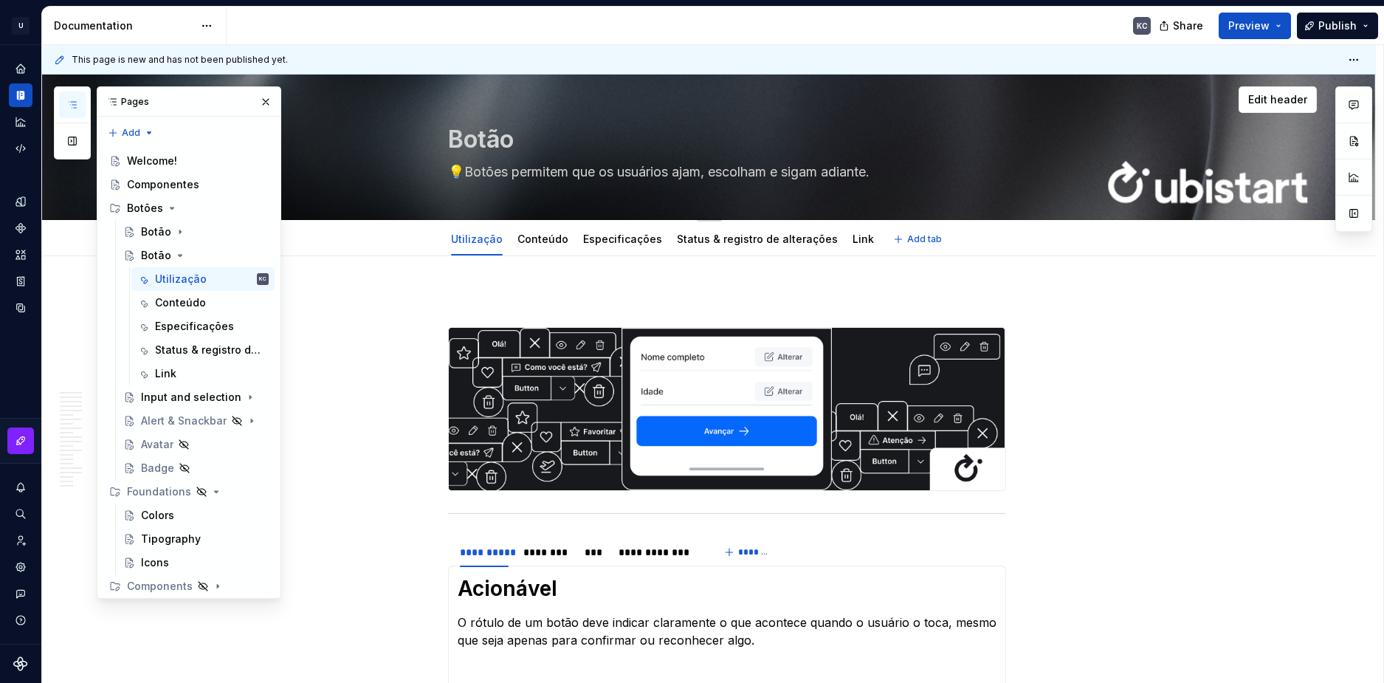
click at [488, 134] on textarea "Botão" at bounding box center [724, 139] width 558 height 35
paste textarea "fixo"
type textarea "*"
type textarea "Botão fixo"
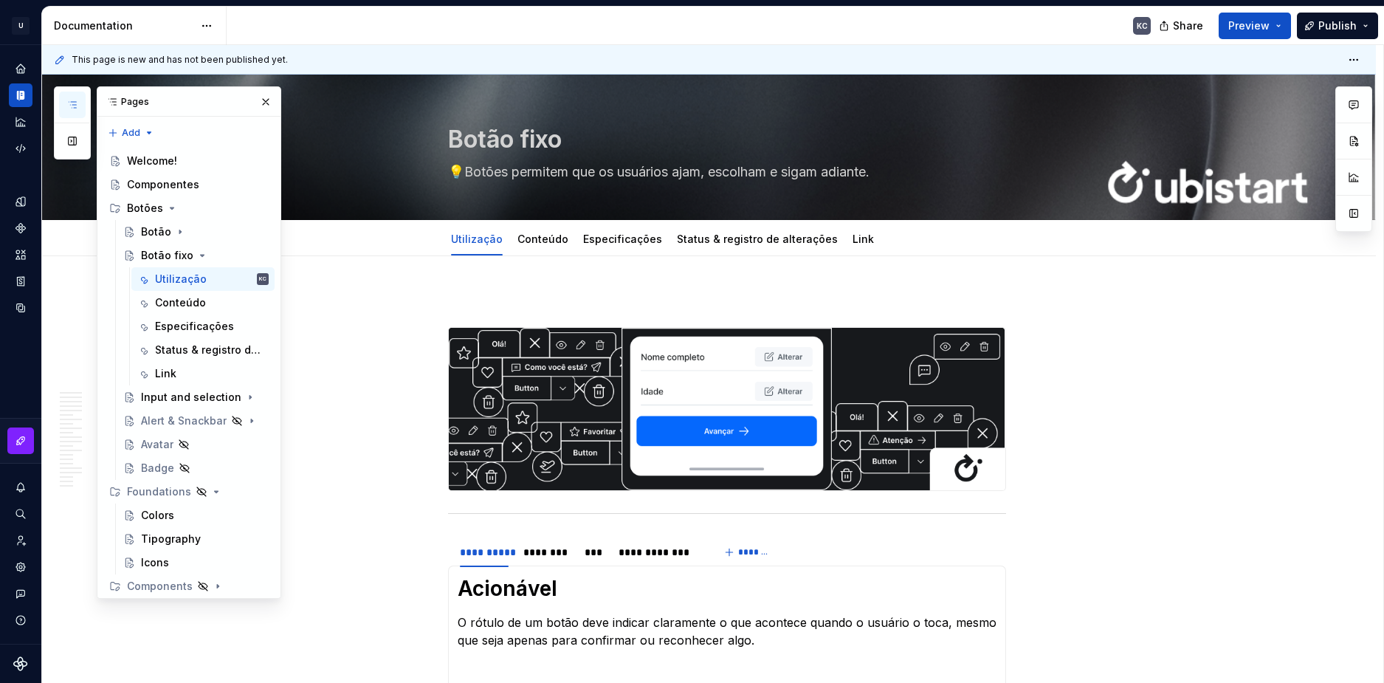
type textarea "*"
type textarea "Botão fixo"
click at [541, 223] on div "Conteúdo" at bounding box center [543, 238] width 63 height 31
click at [540, 228] on html "U Stardust DS KC Design system data Documentation KC Share Preview Publish Page…" at bounding box center [692, 341] width 1384 height 683
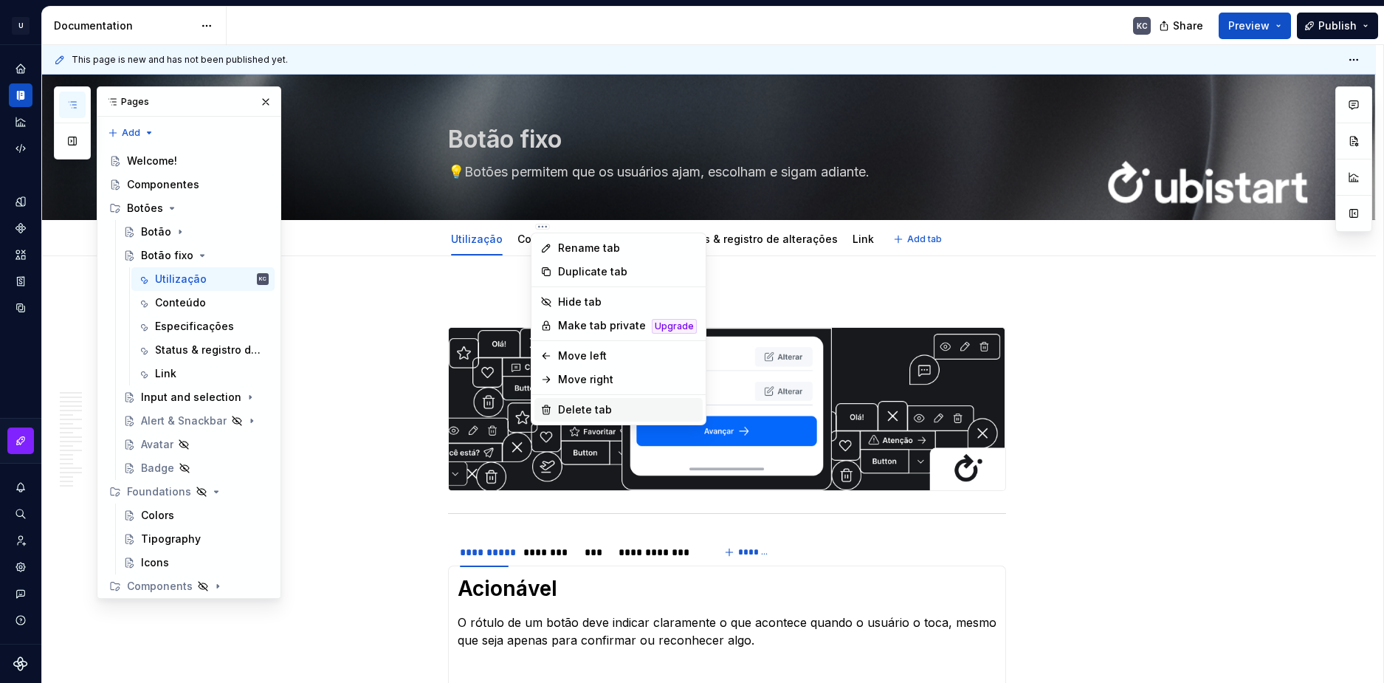
click at [576, 409] on div "Delete tab" at bounding box center [627, 409] width 139 height 15
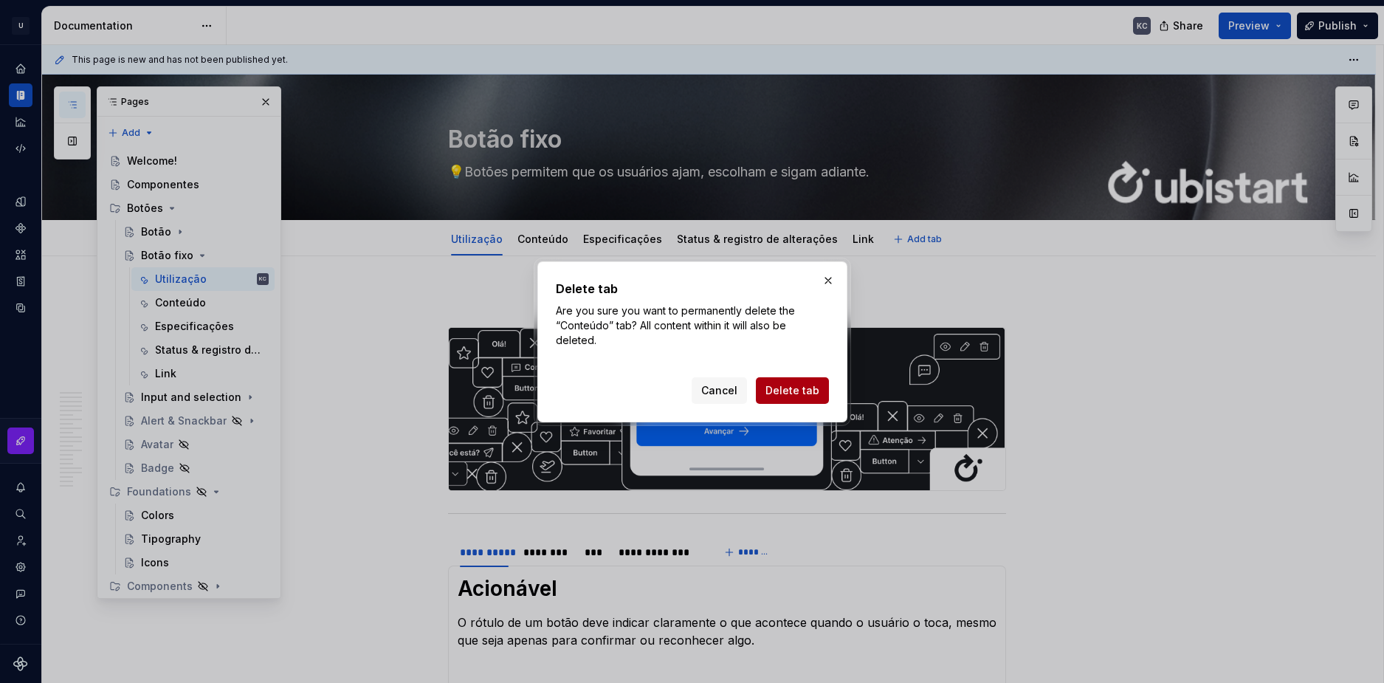
click at [814, 396] on span "Delete tab" at bounding box center [793, 390] width 54 height 15
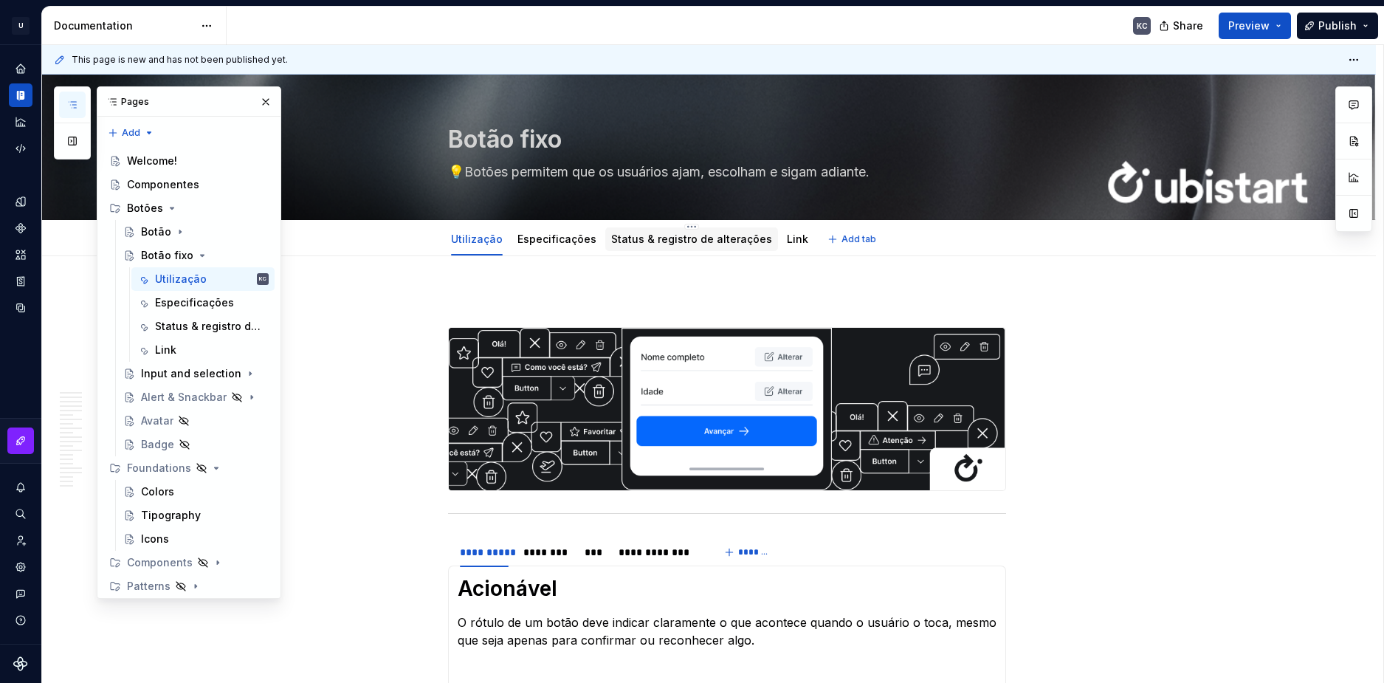
click at [687, 224] on div "Status & registro de alterações" at bounding box center [691, 238] width 173 height 31
click at [684, 224] on html "U Stardust DS KC Design system data Documentation KC Share Preview Publish Page…" at bounding box center [692, 341] width 1384 height 683
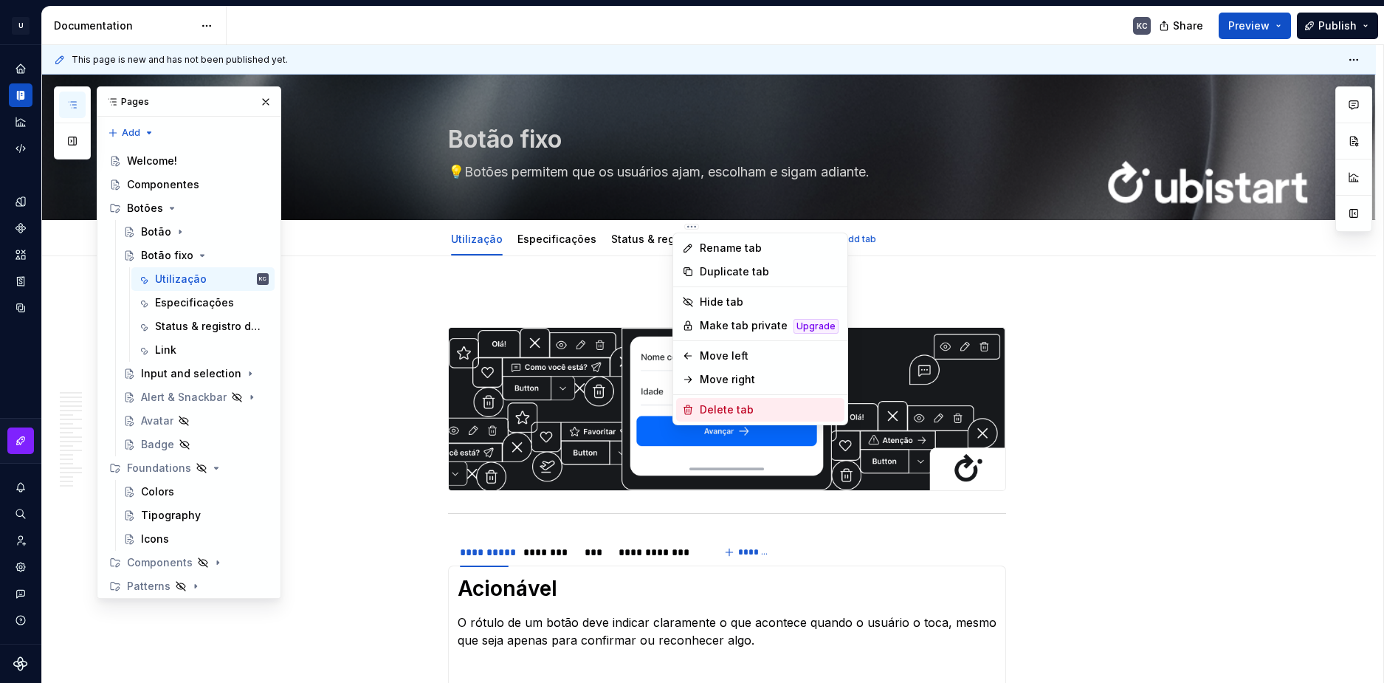
click at [716, 403] on div "Delete tab" at bounding box center [769, 409] width 139 height 15
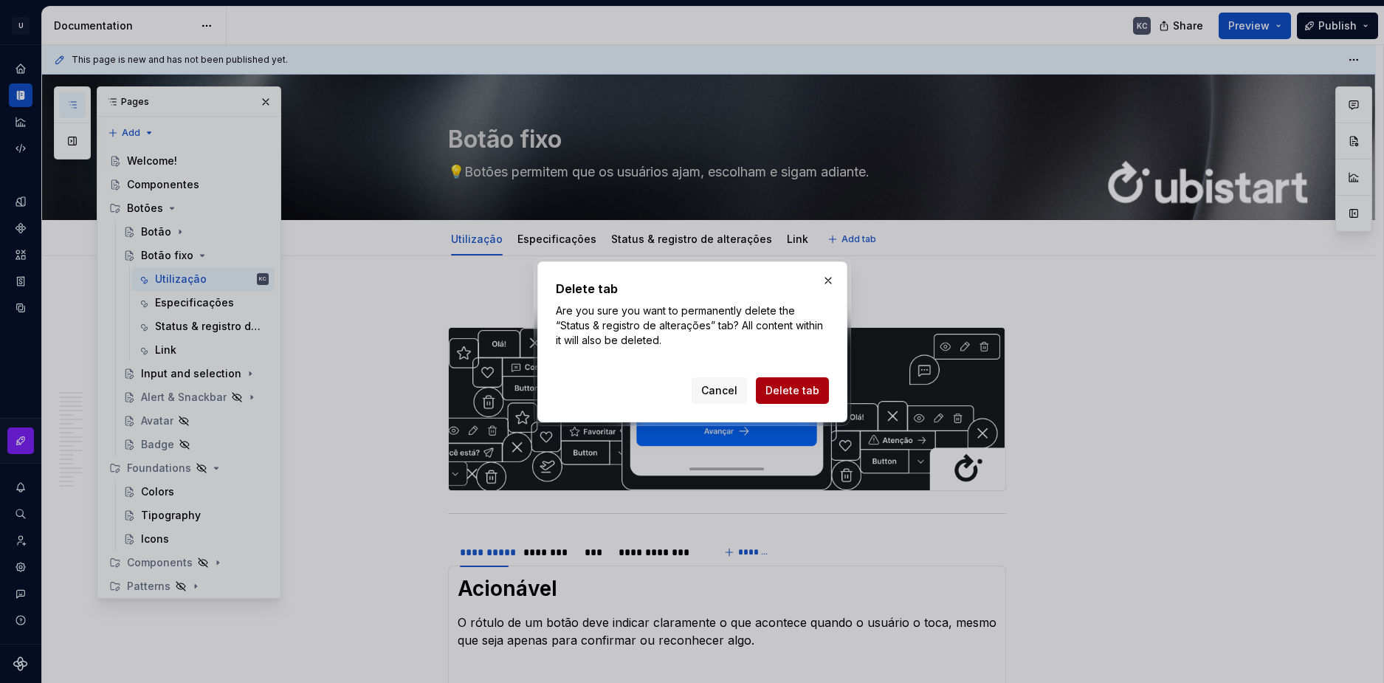
click at [777, 388] on span "Delete tab" at bounding box center [793, 390] width 54 height 15
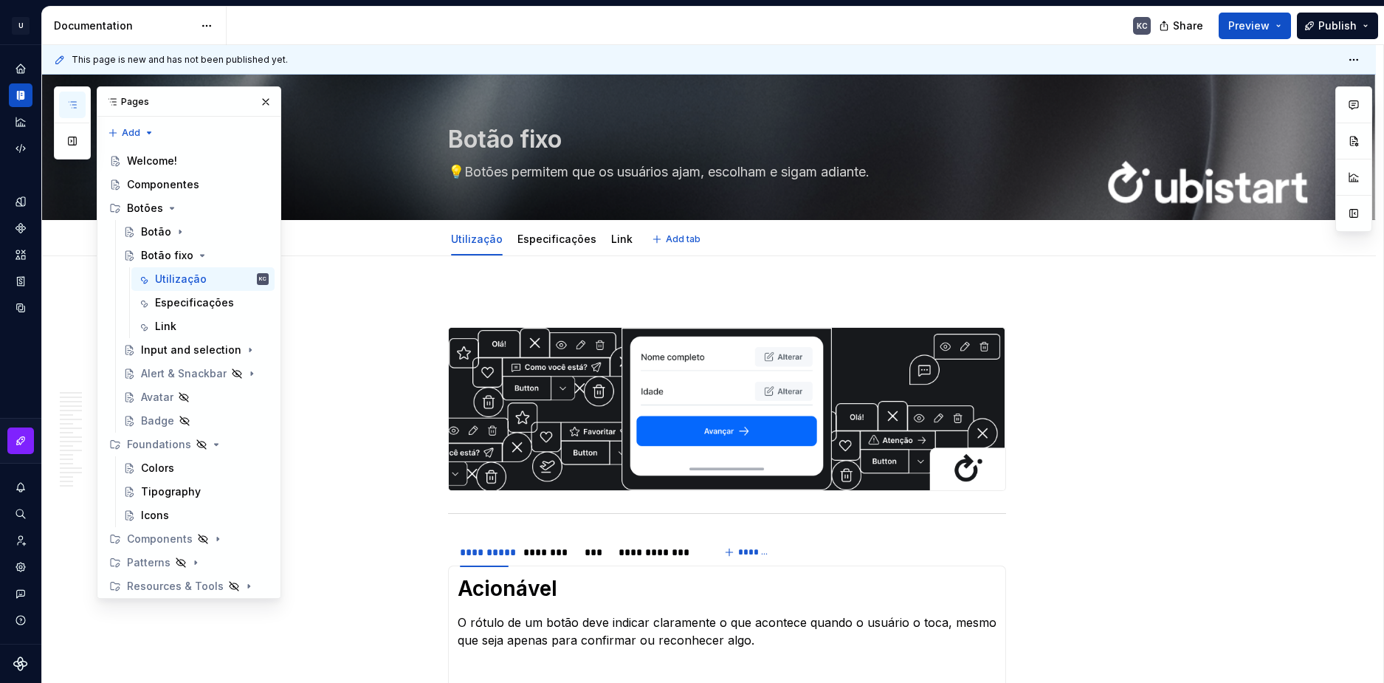
click at [614, 226] on html "U Stardust DS KC Design system data Documentation KC Share Preview Publish Page…" at bounding box center [692, 341] width 1384 height 683
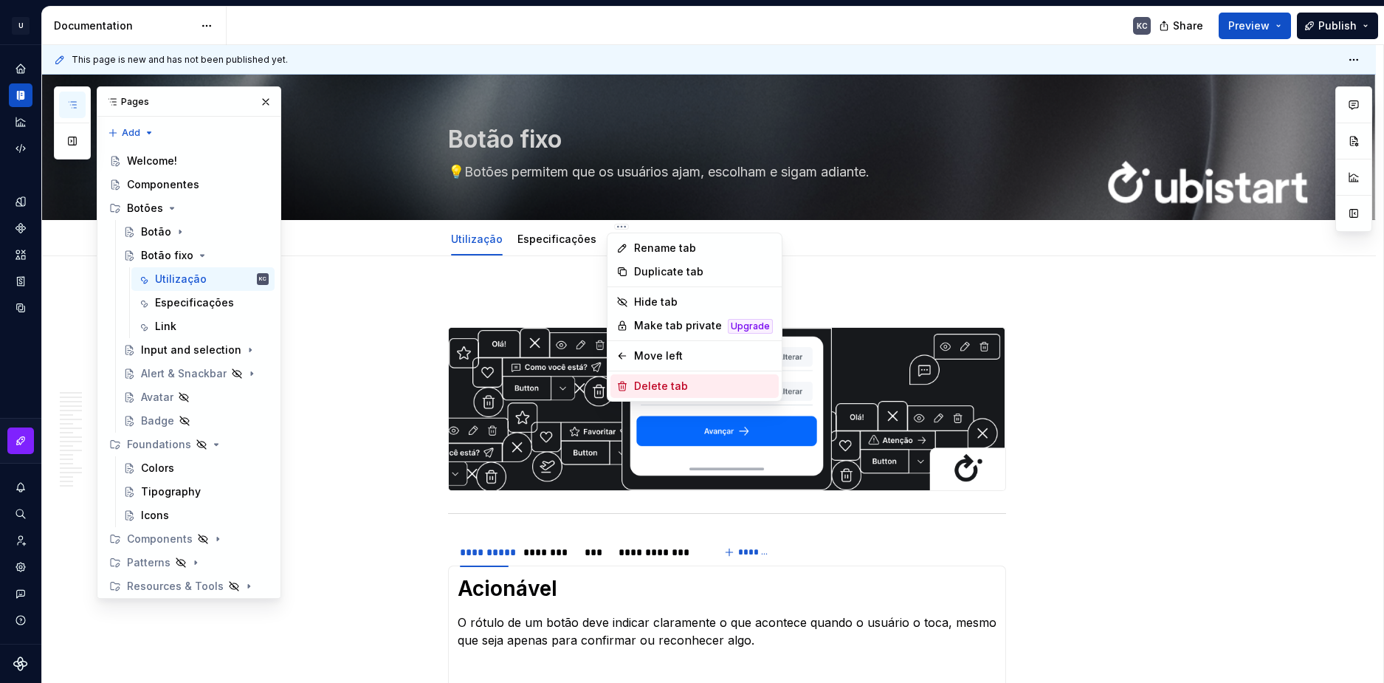
click at [656, 385] on div "Delete tab" at bounding box center [703, 386] width 139 height 15
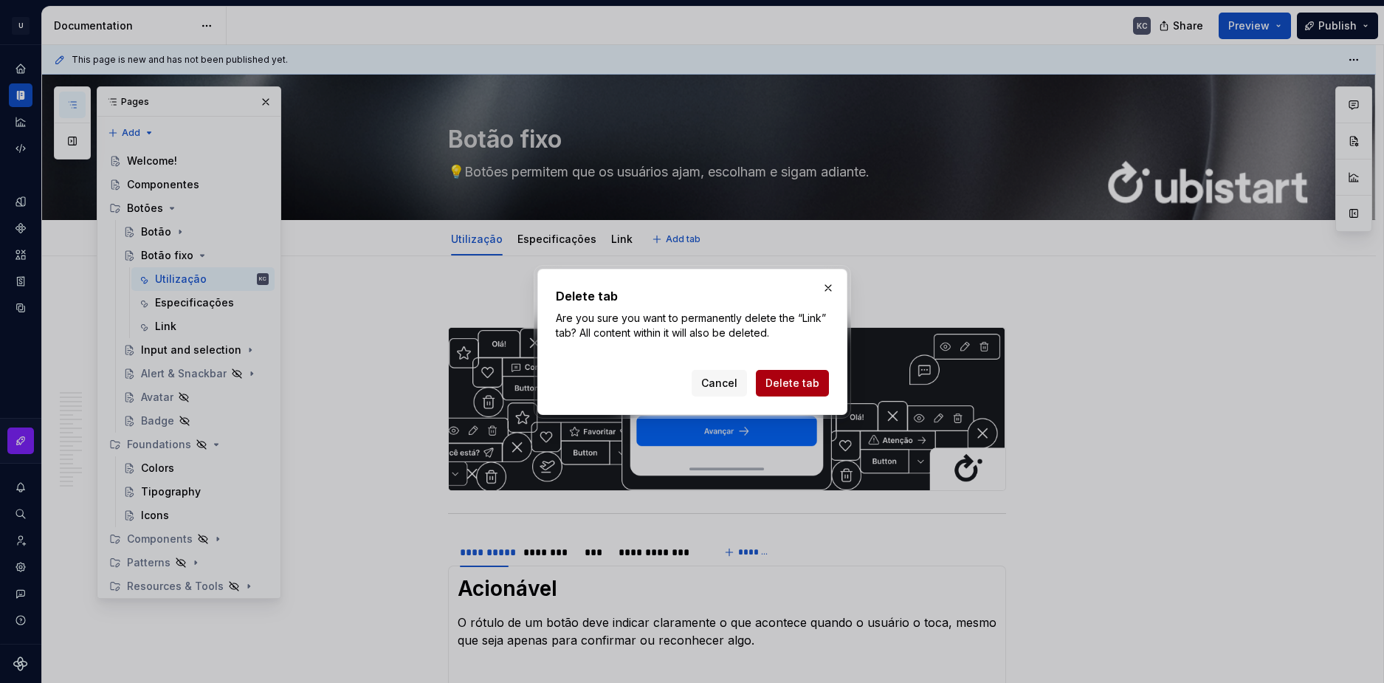
click at [783, 383] on span "Delete tab" at bounding box center [793, 383] width 54 height 15
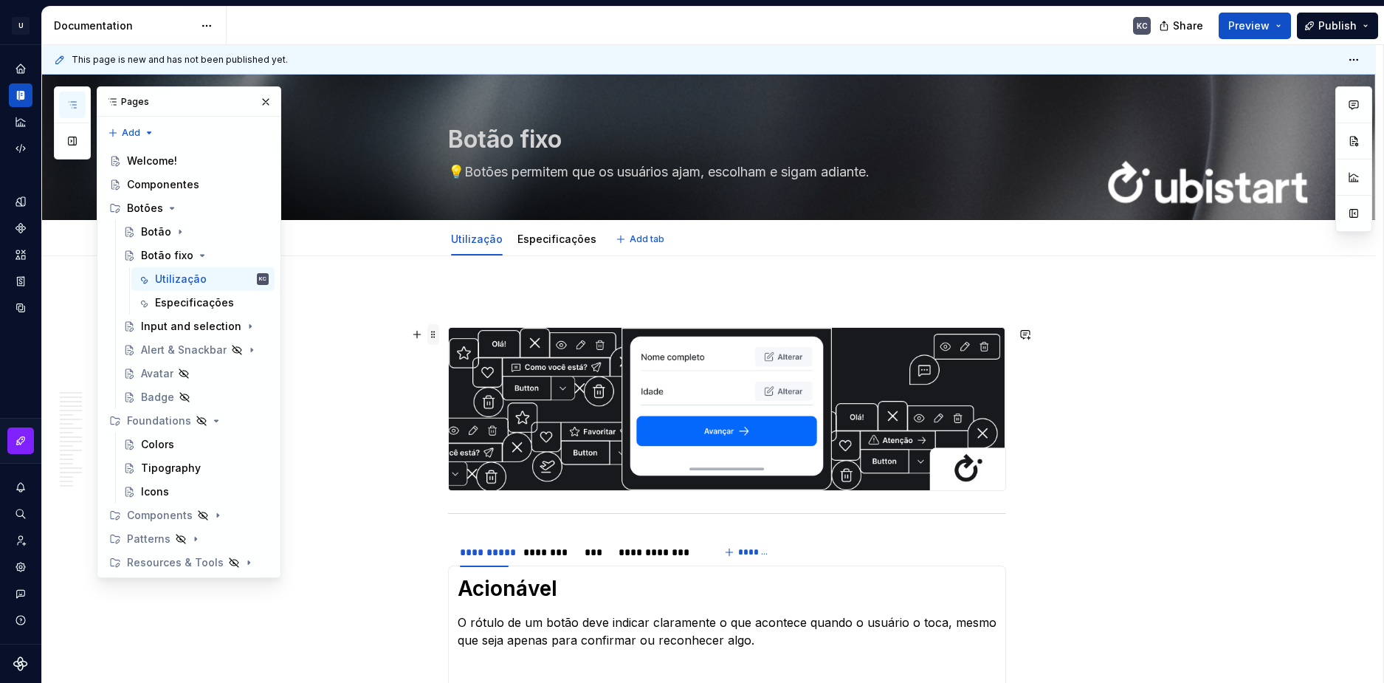
click at [432, 338] on span at bounding box center [433, 334] width 12 height 21
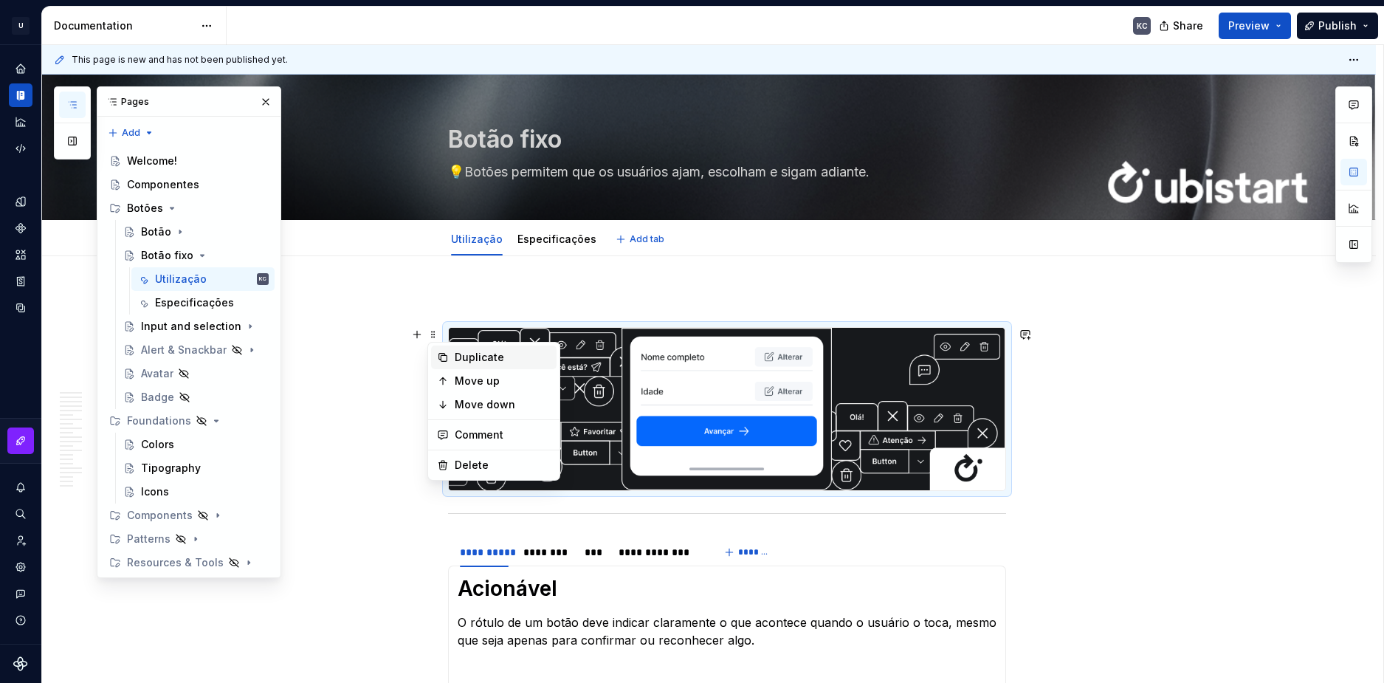
click at [477, 356] on div "Duplicate" at bounding box center [503, 357] width 96 height 15
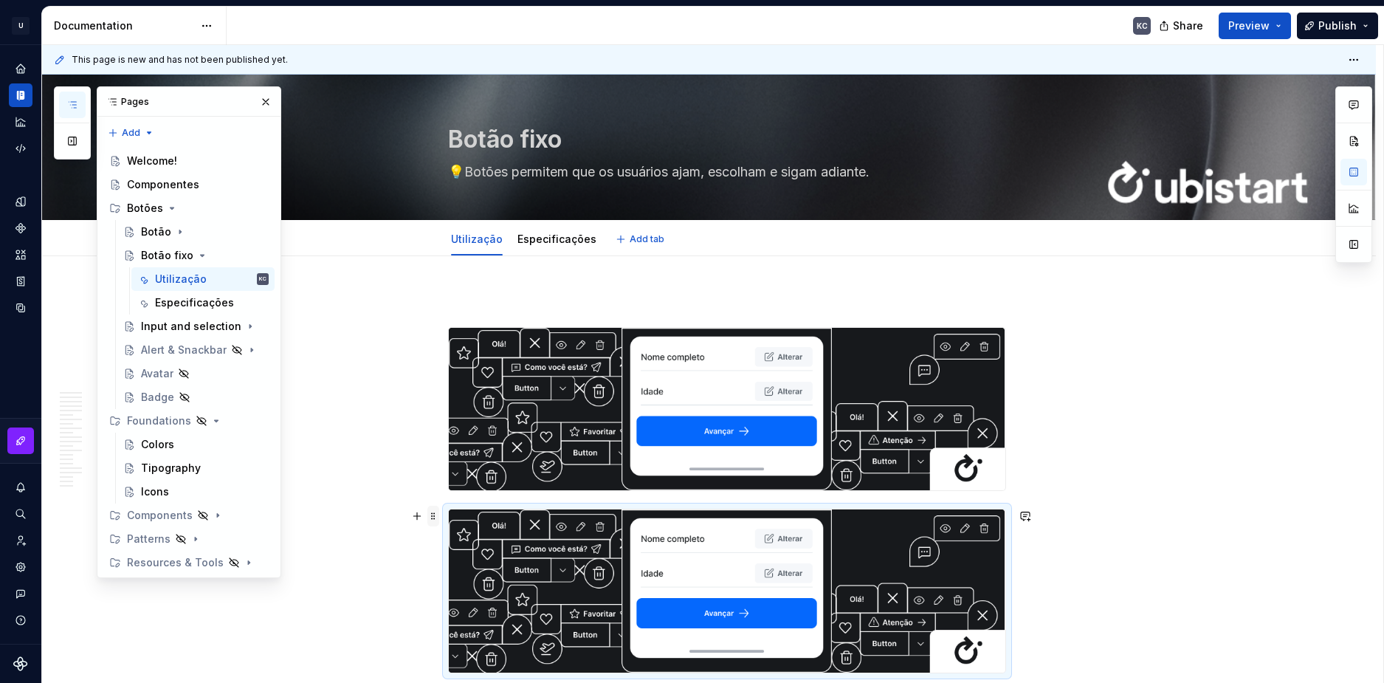
click at [436, 520] on span at bounding box center [433, 516] width 12 height 21
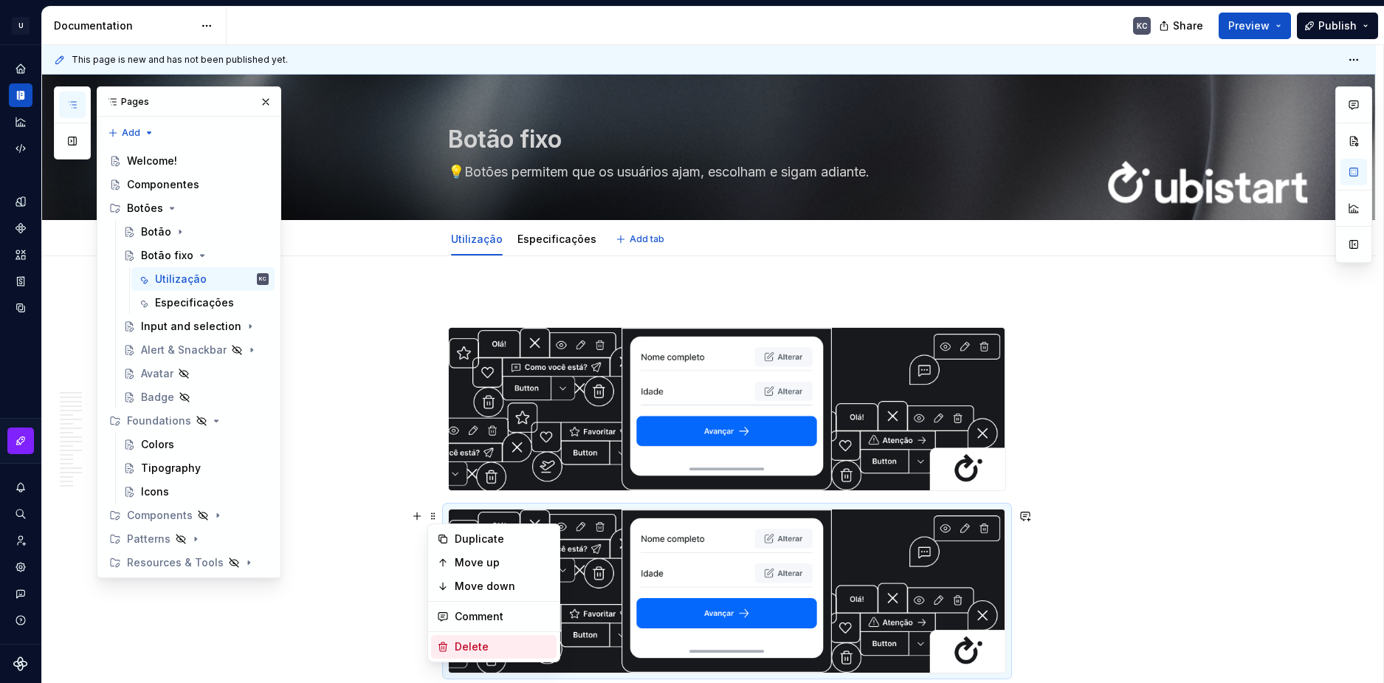
click at [473, 646] on div "Delete" at bounding box center [503, 646] width 96 height 15
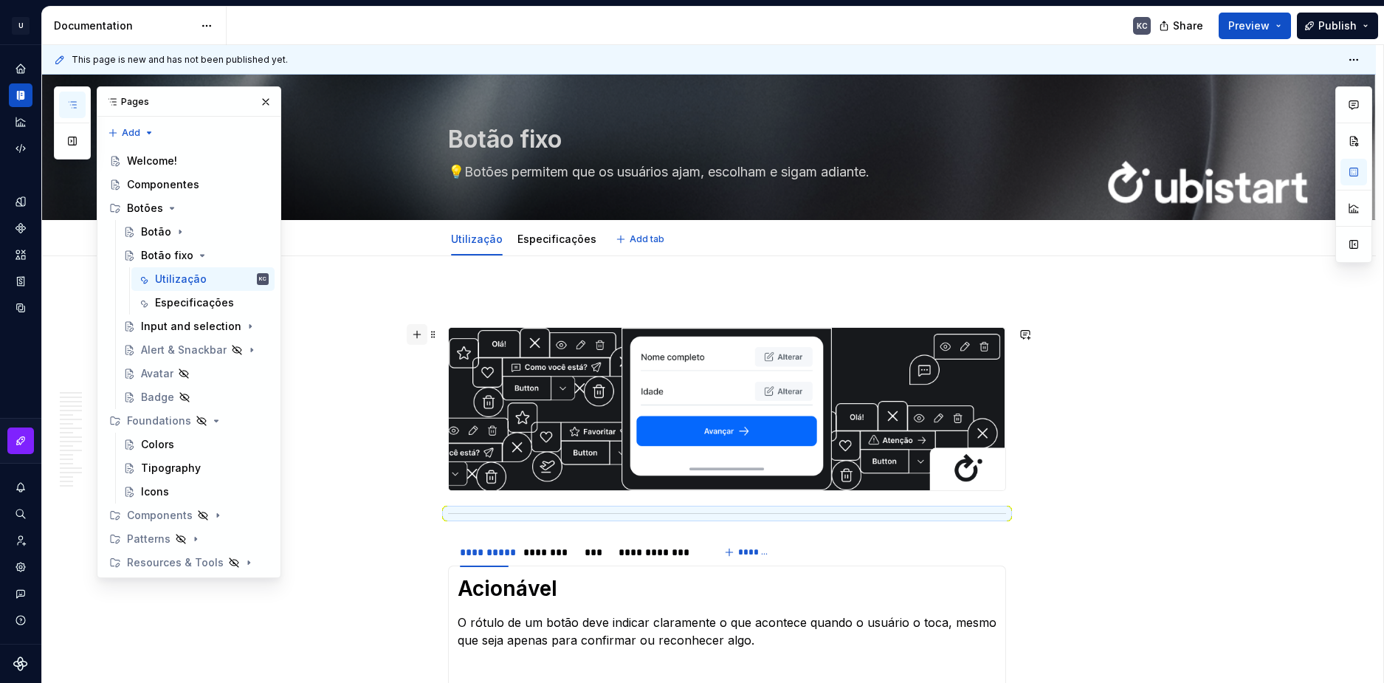
click at [419, 334] on button "button" at bounding box center [417, 334] width 21 height 21
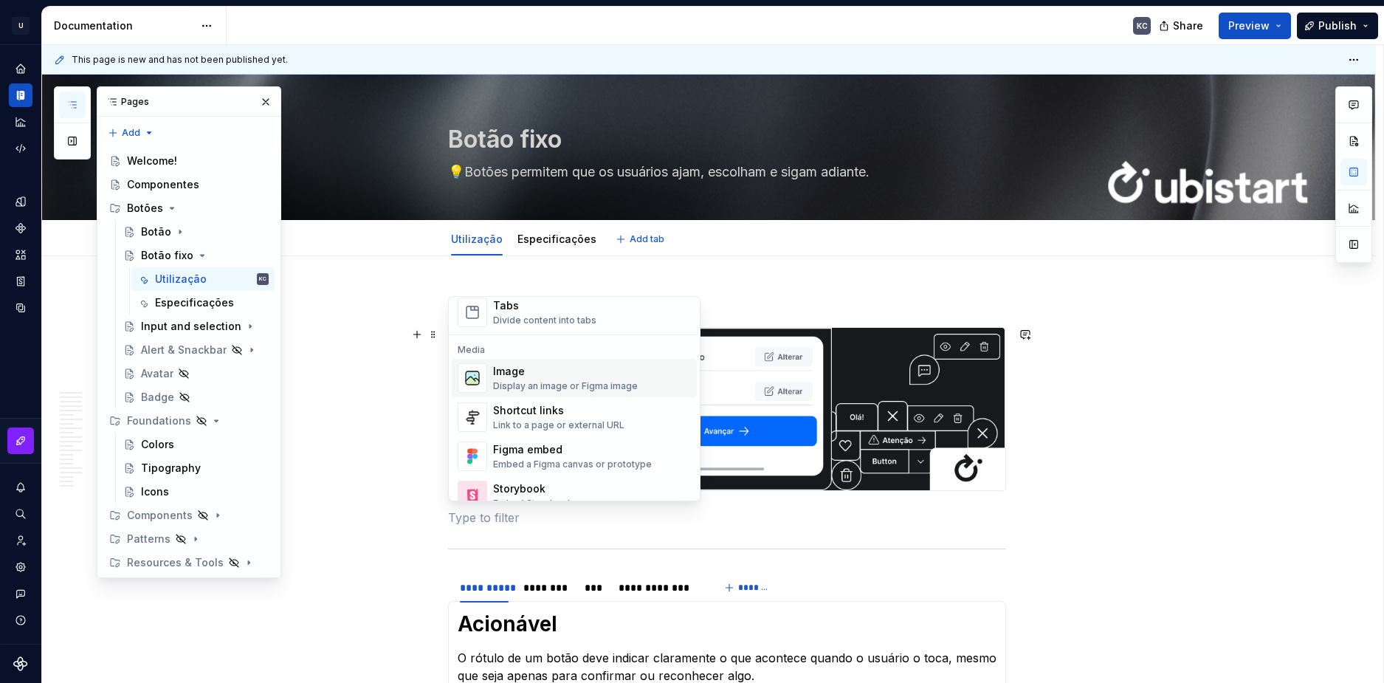
scroll to position [591, 0]
click at [547, 368] on div "Image" at bounding box center [565, 369] width 145 height 15
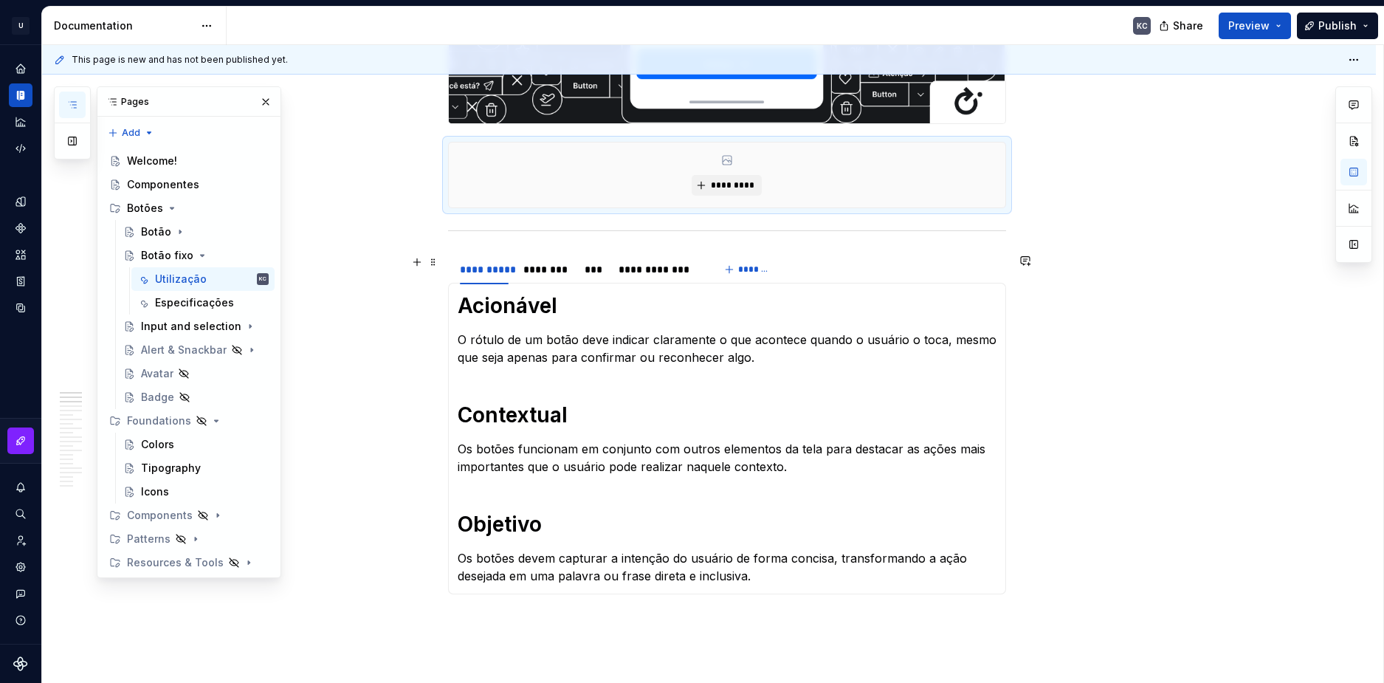
scroll to position [369, 0]
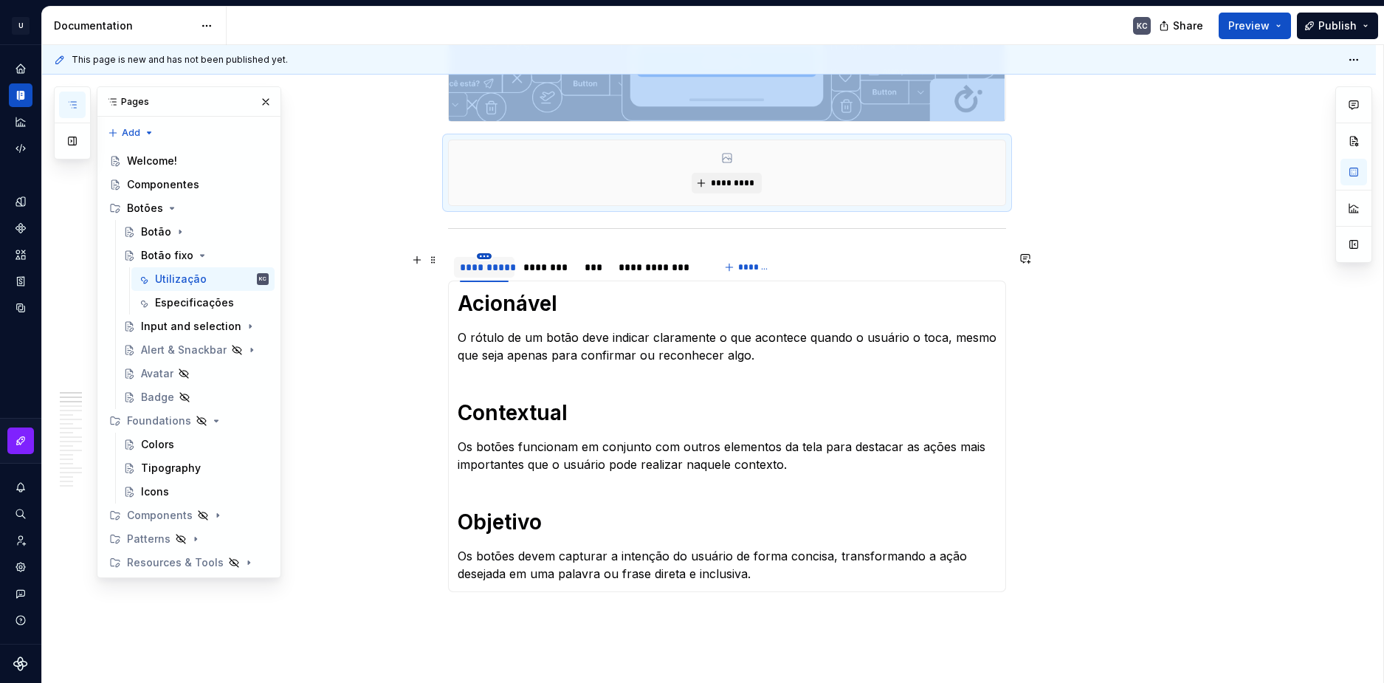
click at [486, 255] on html "U Stardust DS KC Design system data Documentation KC Share Preview Publish Page…" at bounding box center [692, 341] width 1384 height 683
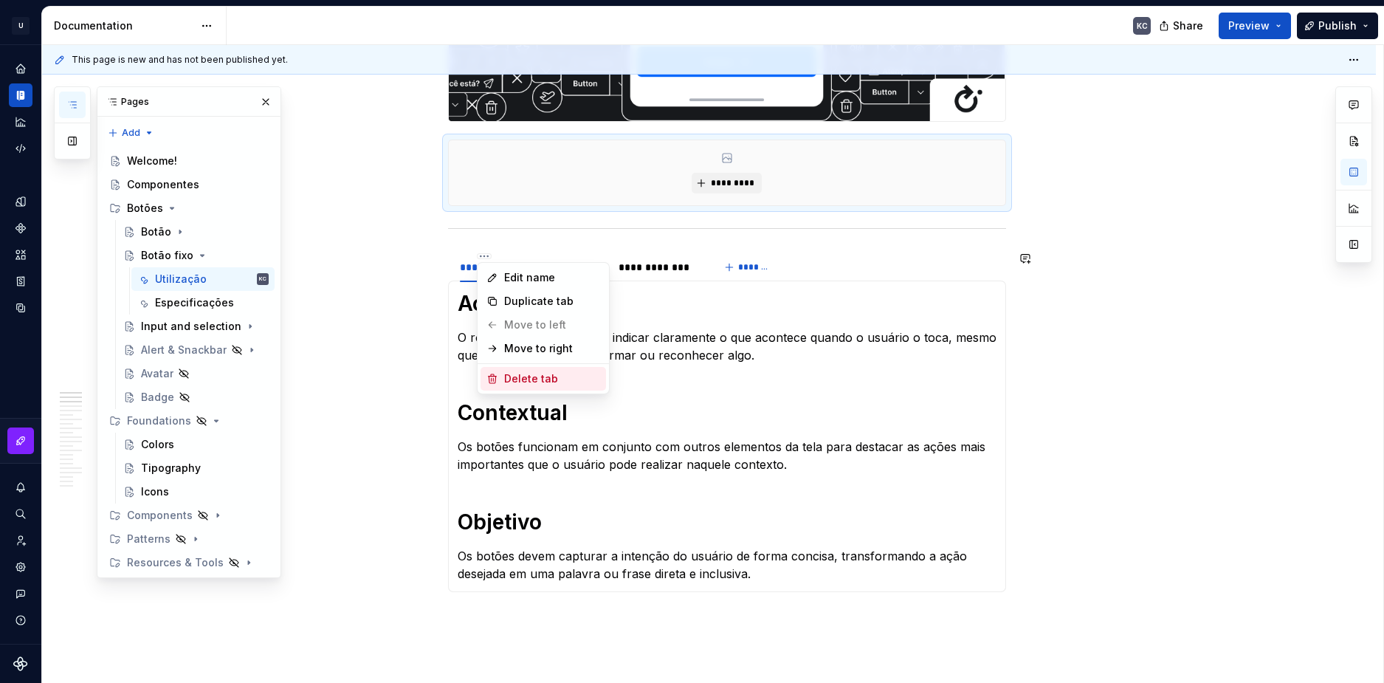
click at [509, 376] on div "Delete tab" at bounding box center [552, 378] width 96 height 15
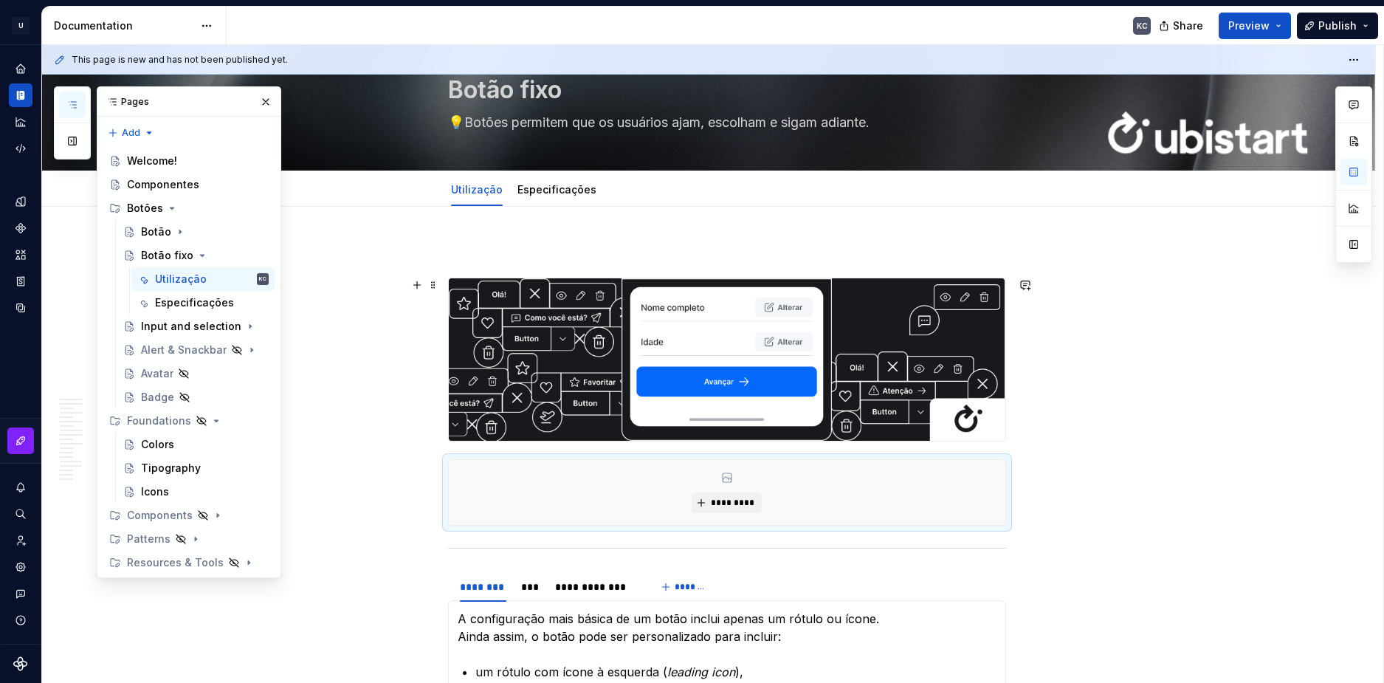
scroll to position [0, 0]
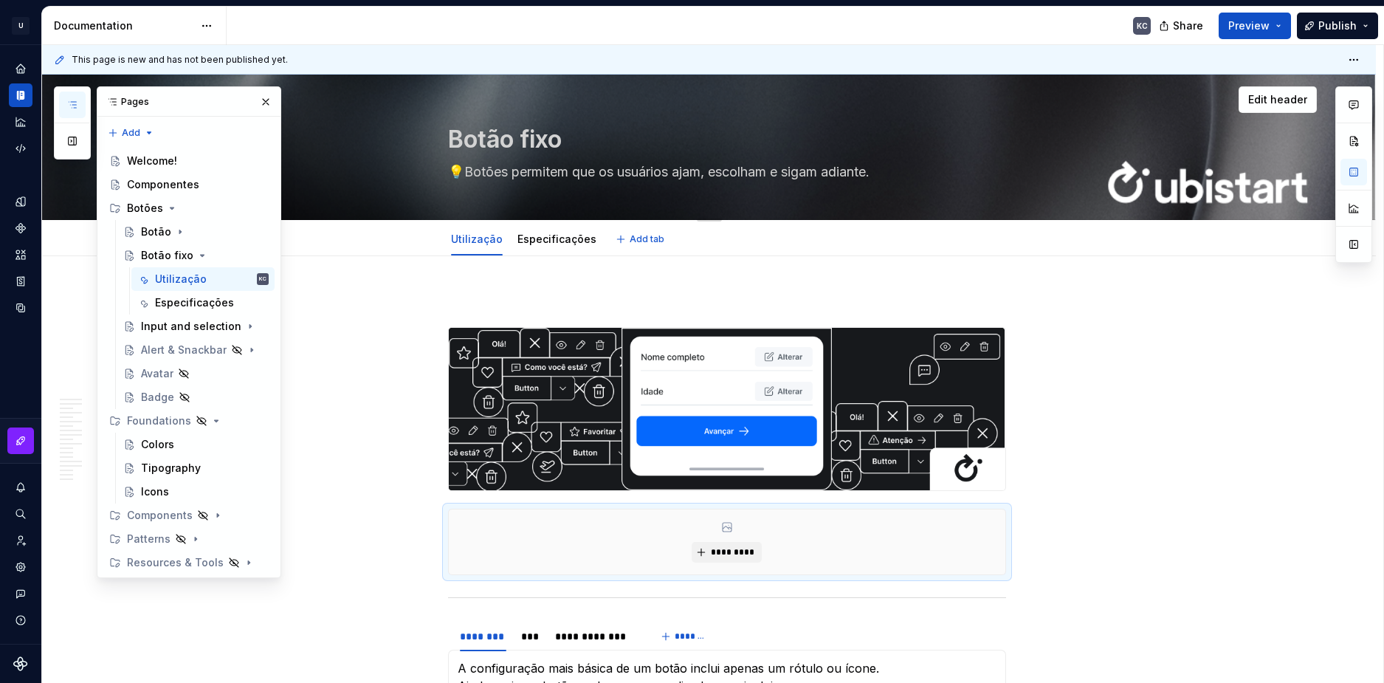
click at [490, 170] on textarea "💡Botões permitem que os usuários ajam, escolham e sigam adiante." at bounding box center [724, 172] width 558 height 24
click at [465, 172] on textarea "💡Botões permitem que os usuários ajam, escolham e sigam adiante." at bounding box center [724, 172] width 558 height 24
drag, startPoint x: 465, startPoint y: 174, endPoint x: 927, endPoint y: 175, distance: 462.2
click at [927, 175] on textarea "💡Botões permitem que os usuários ajam, escolham e sigam adiante." at bounding box center [724, 172] width 558 height 24
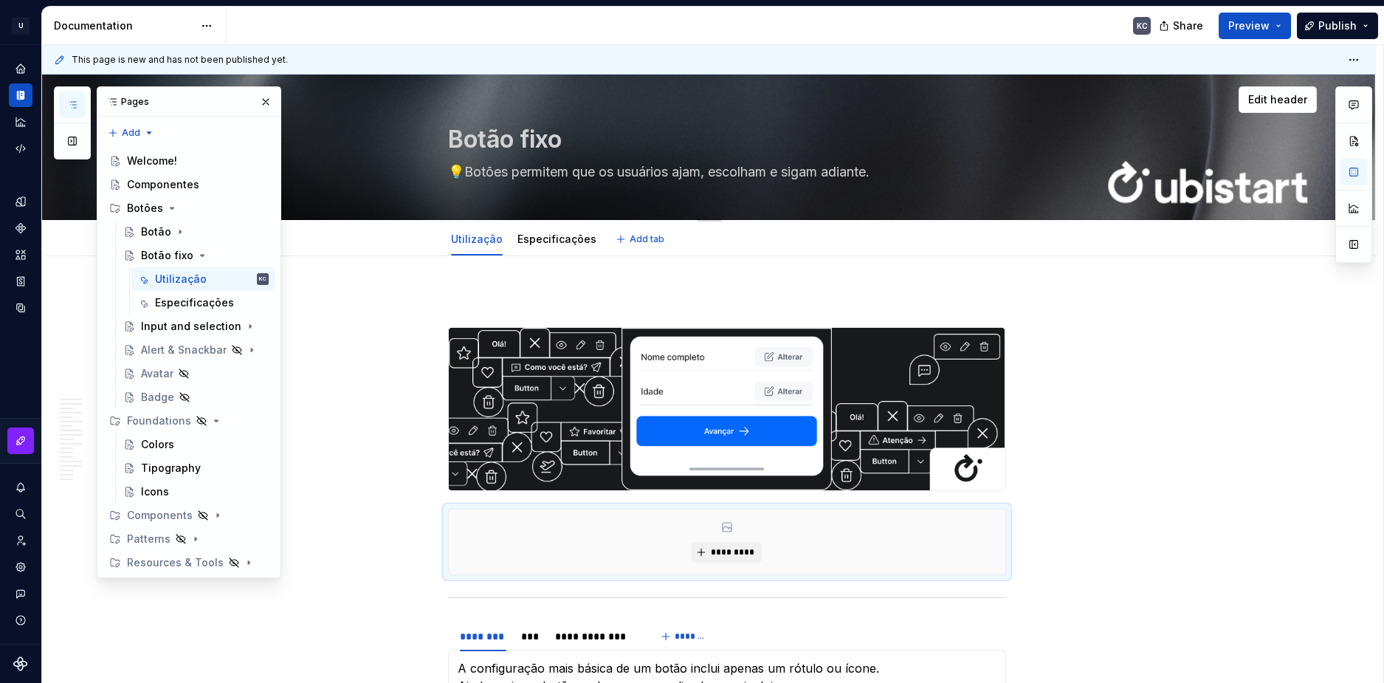
paste textarea "fixos são botões dentro de um contêiner que permanecem visíveis na tela enquant…"
type textarea "*"
type textarea "💡Botões fixos são botões dentro de um contêiner que permanecem visíveis na tela…"
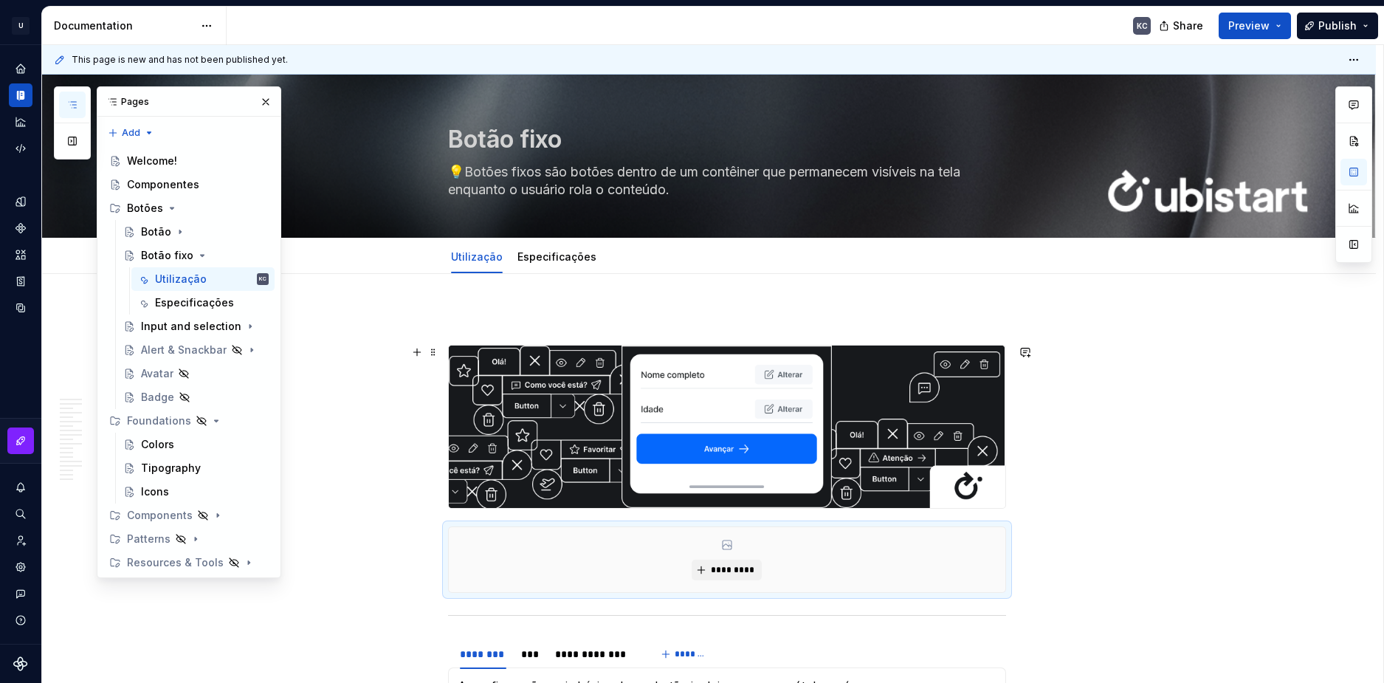
type textarea "*"
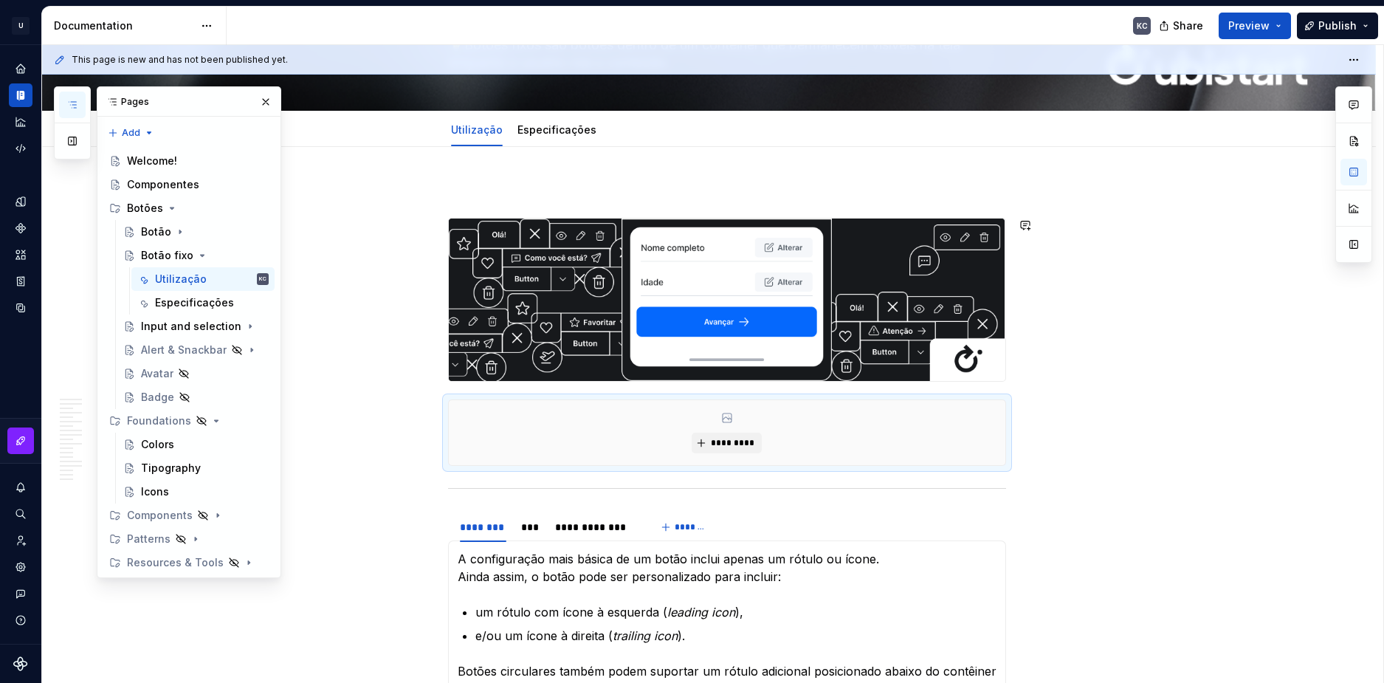
scroll to position [148, 0]
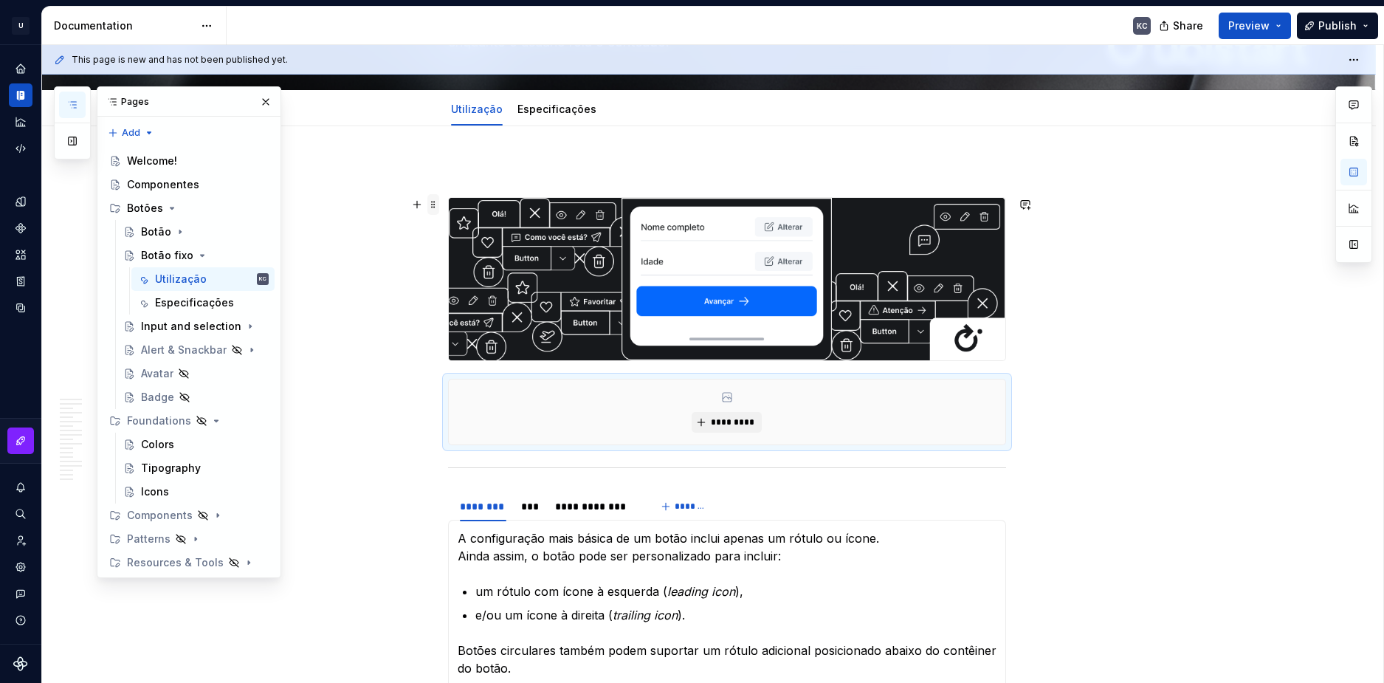
type textarea "💡Botões fixos são botões dentro de um contêiner que permanecem visíveis na tela…"
click at [433, 211] on span at bounding box center [433, 204] width 12 height 21
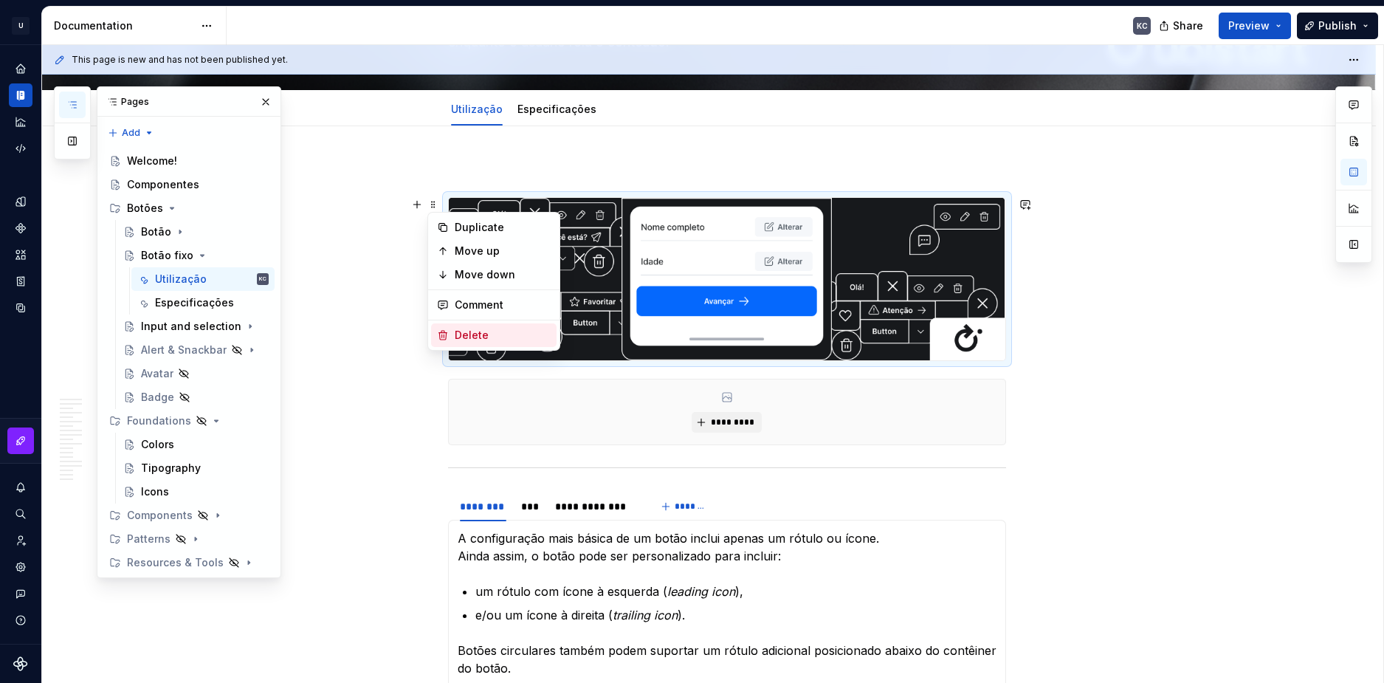
click at [454, 337] on div "Delete" at bounding box center [494, 335] width 126 height 24
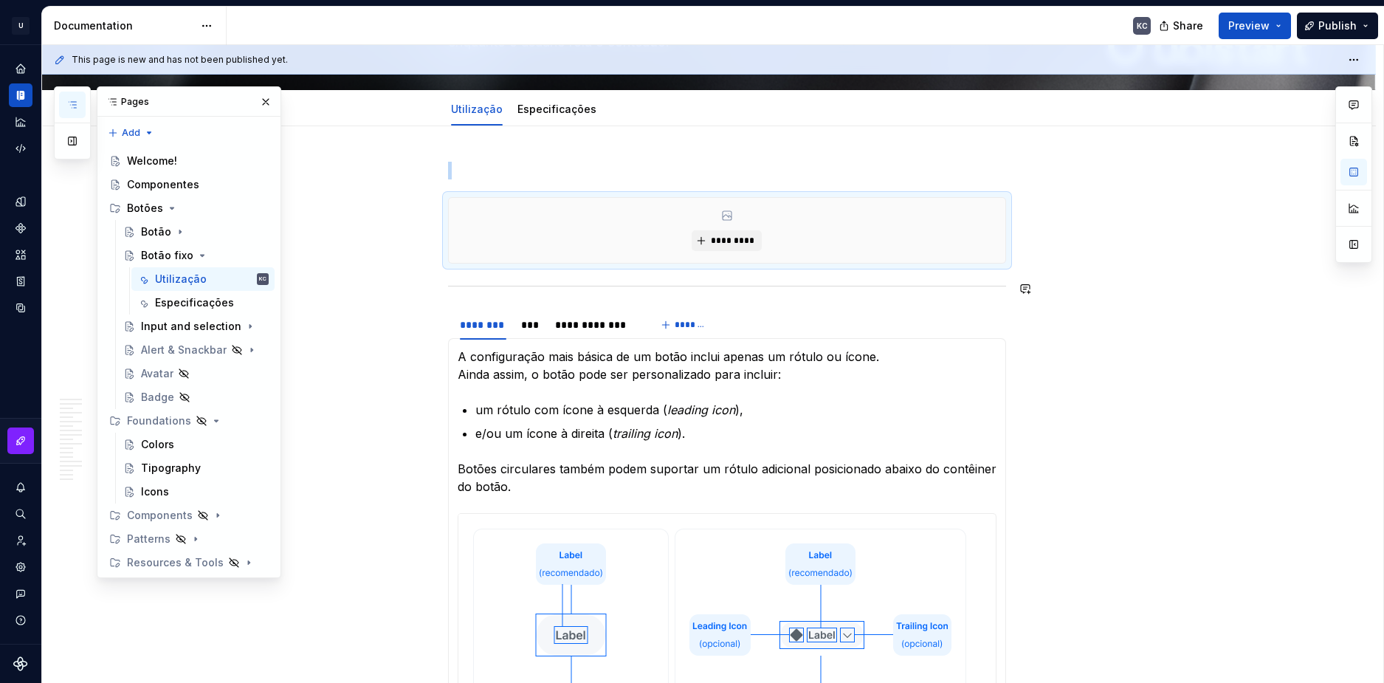
click at [420, 205] on button "button" at bounding box center [417, 204] width 21 height 21
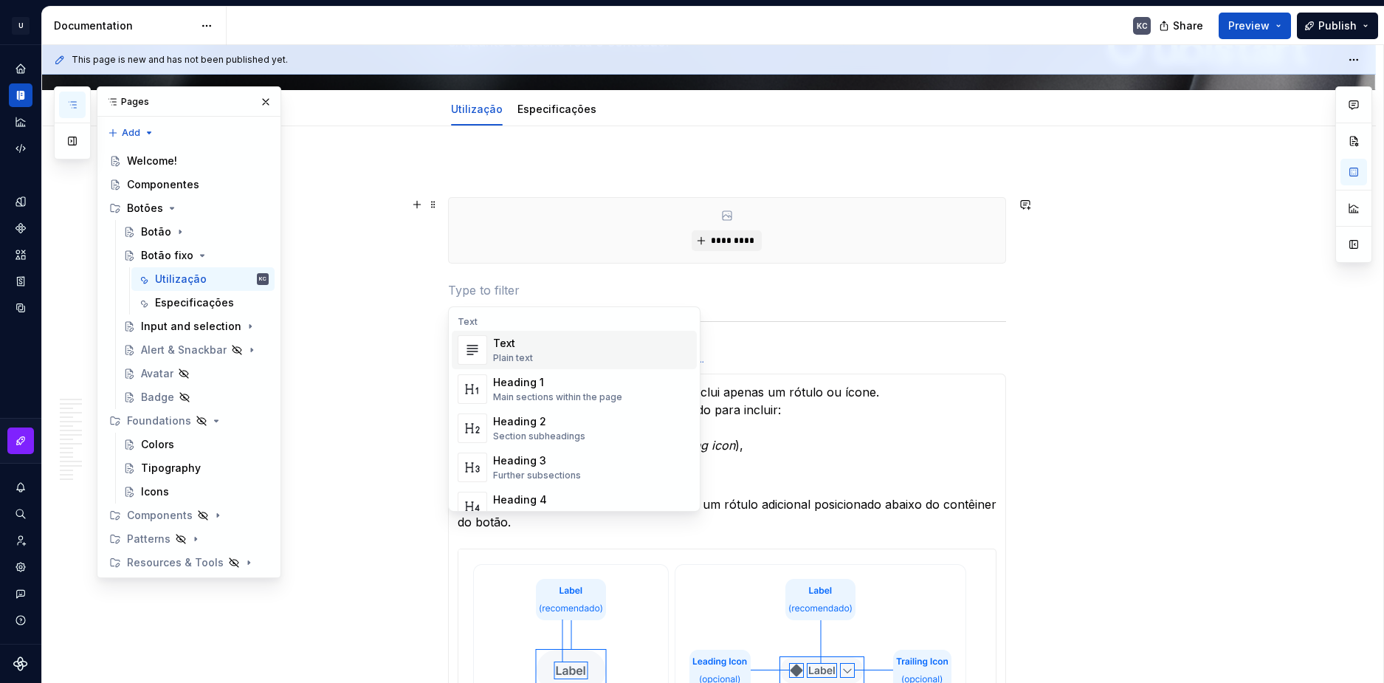
click at [493, 282] on p at bounding box center [727, 290] width 558 height 18
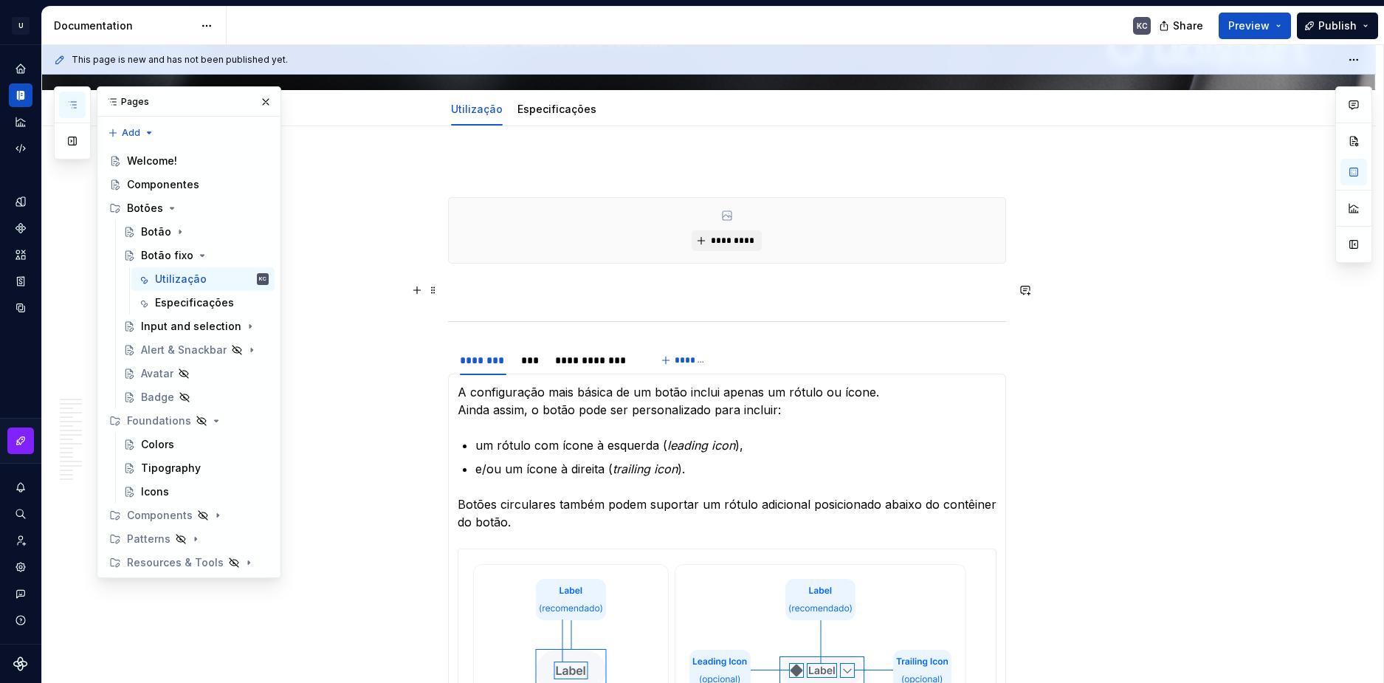
click at [592, 286] on p at bounding box center [727, 290] width 558 height 18
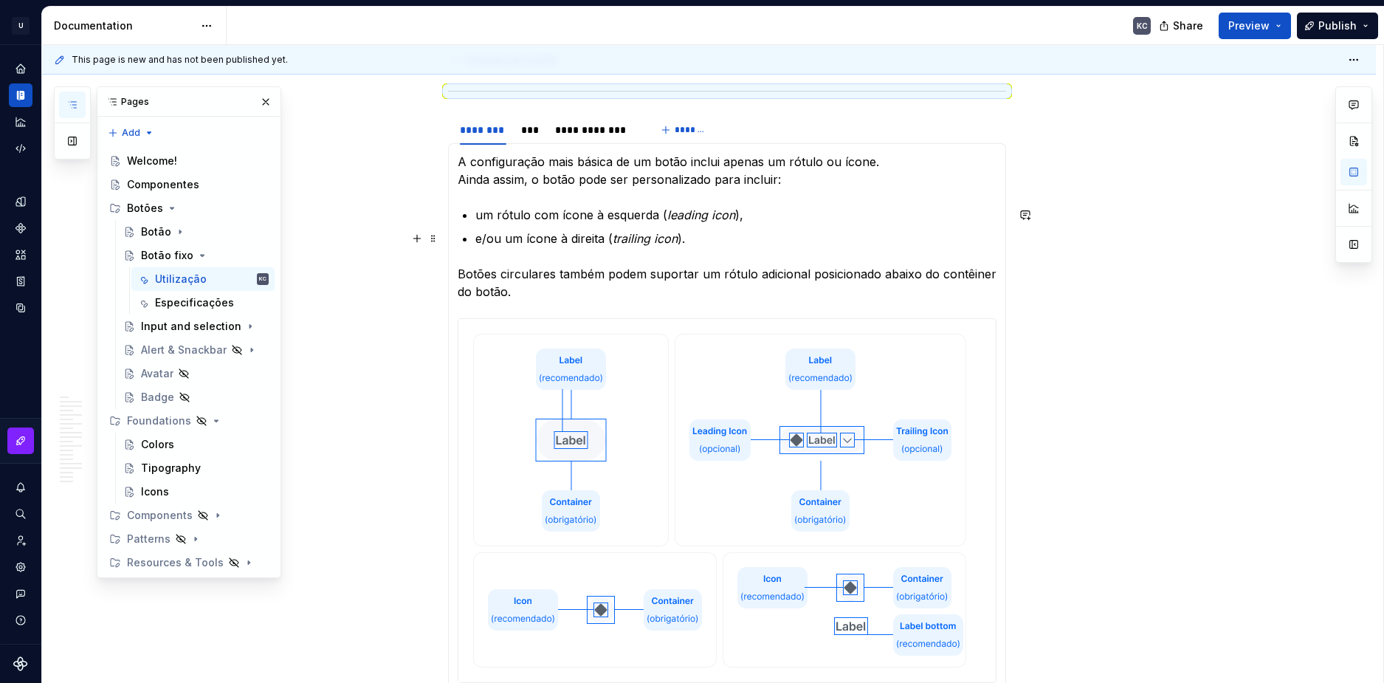
scroll to position [517, 0]
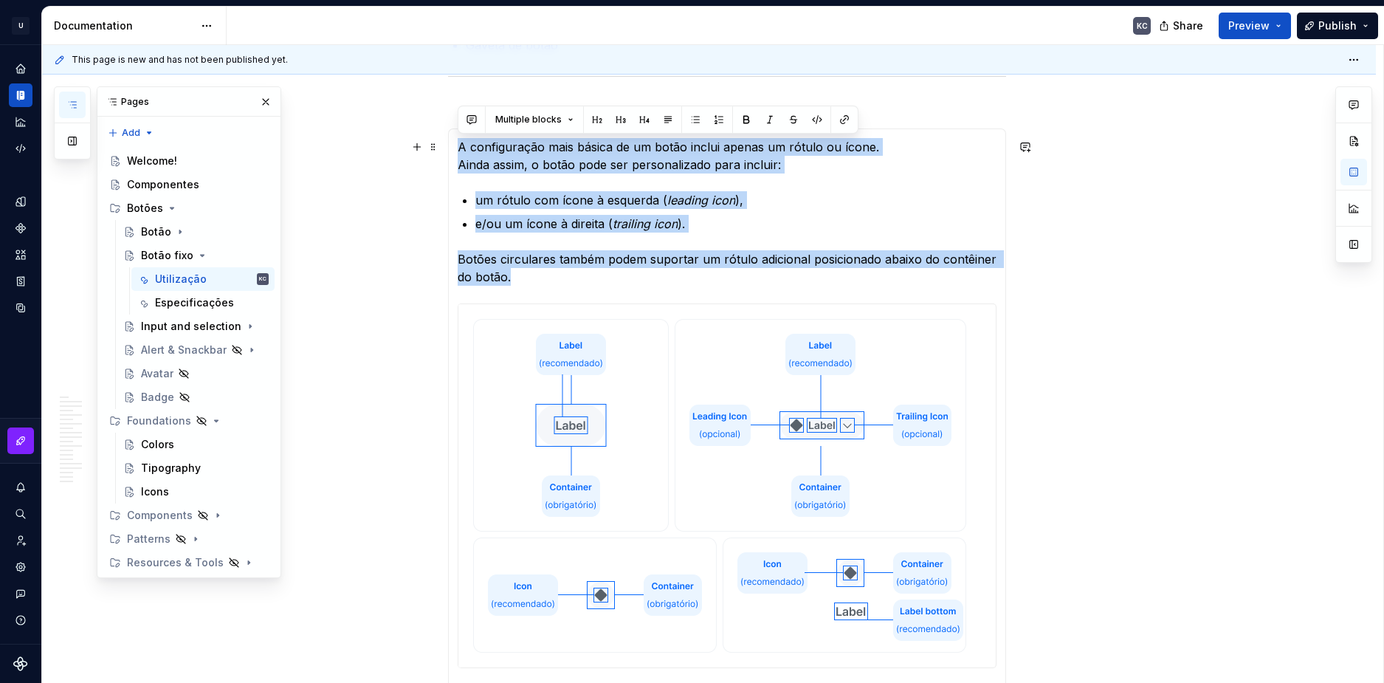
drag, startPoint x: 481, startPoint y: 229, endPoint x: 452, endPoint y: 152, distance: 82.0
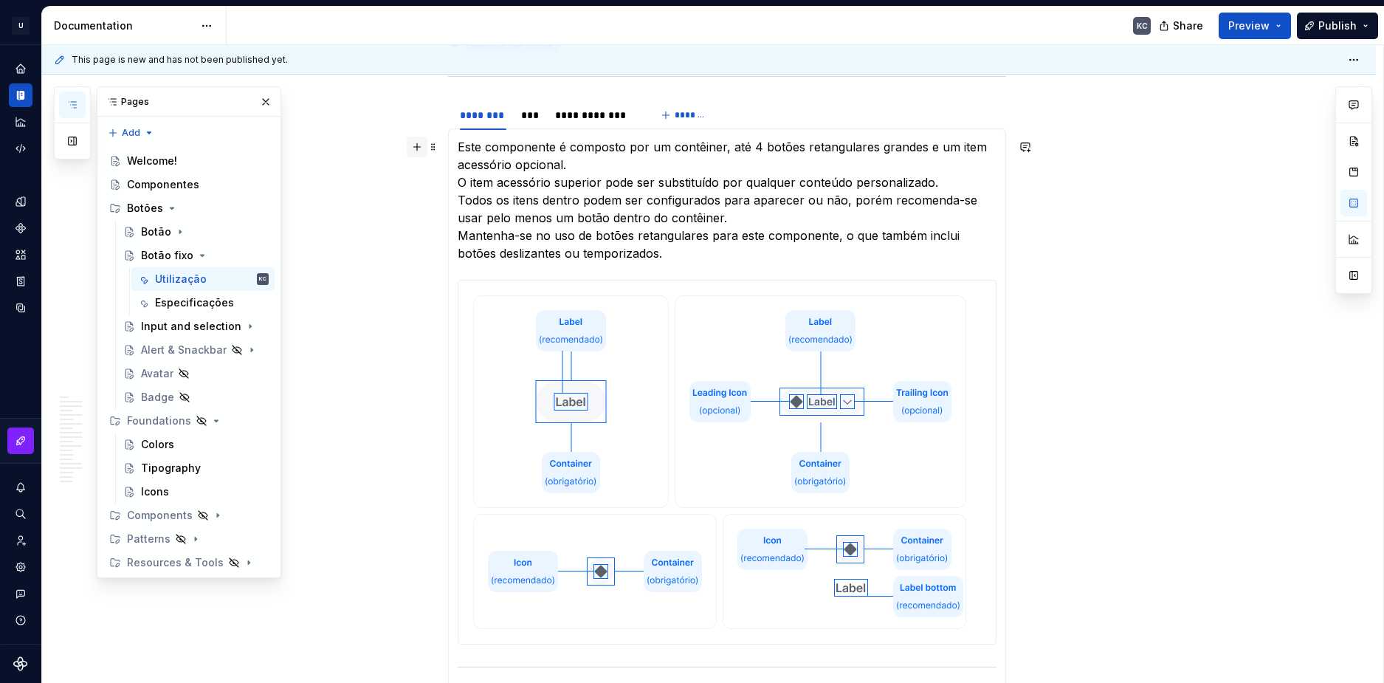
click at [421, 143] on button "button" at bounding box center [417, 147] width 21 height 21
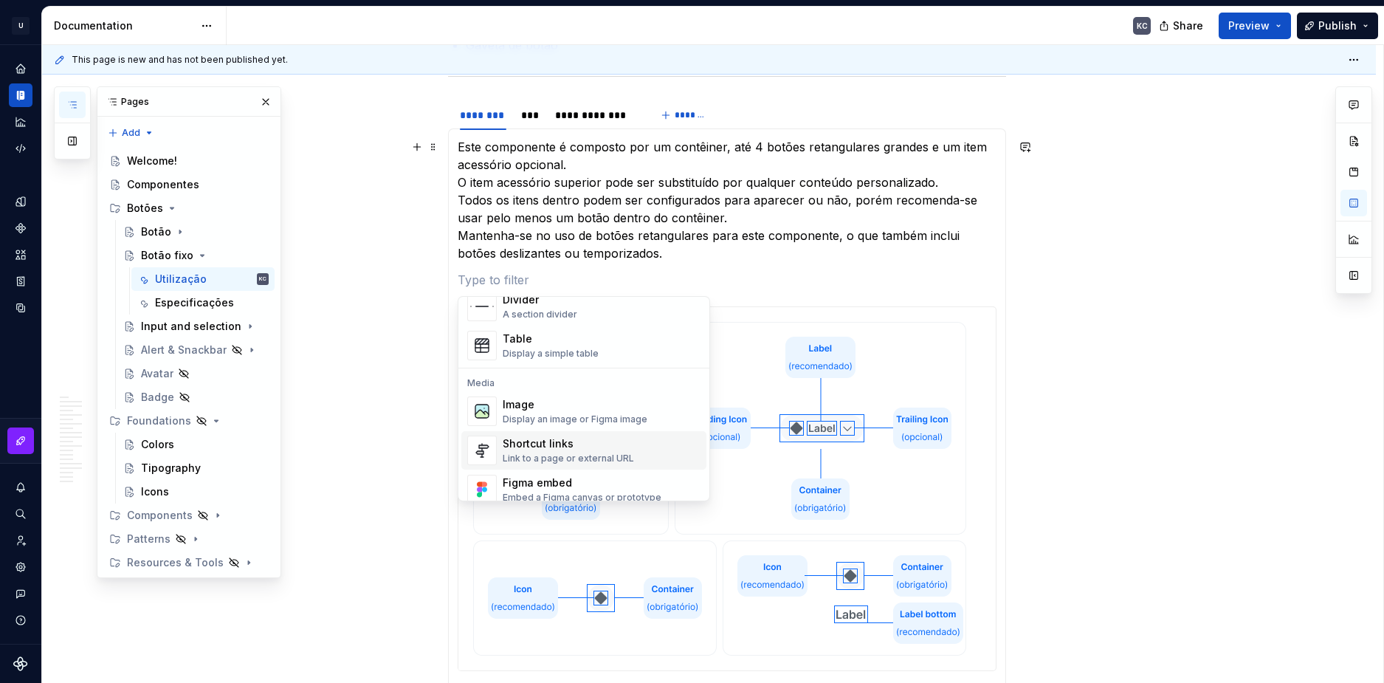
click at [526, 408] on div "Image" at bounding box center [575, 404] width 145 height 15
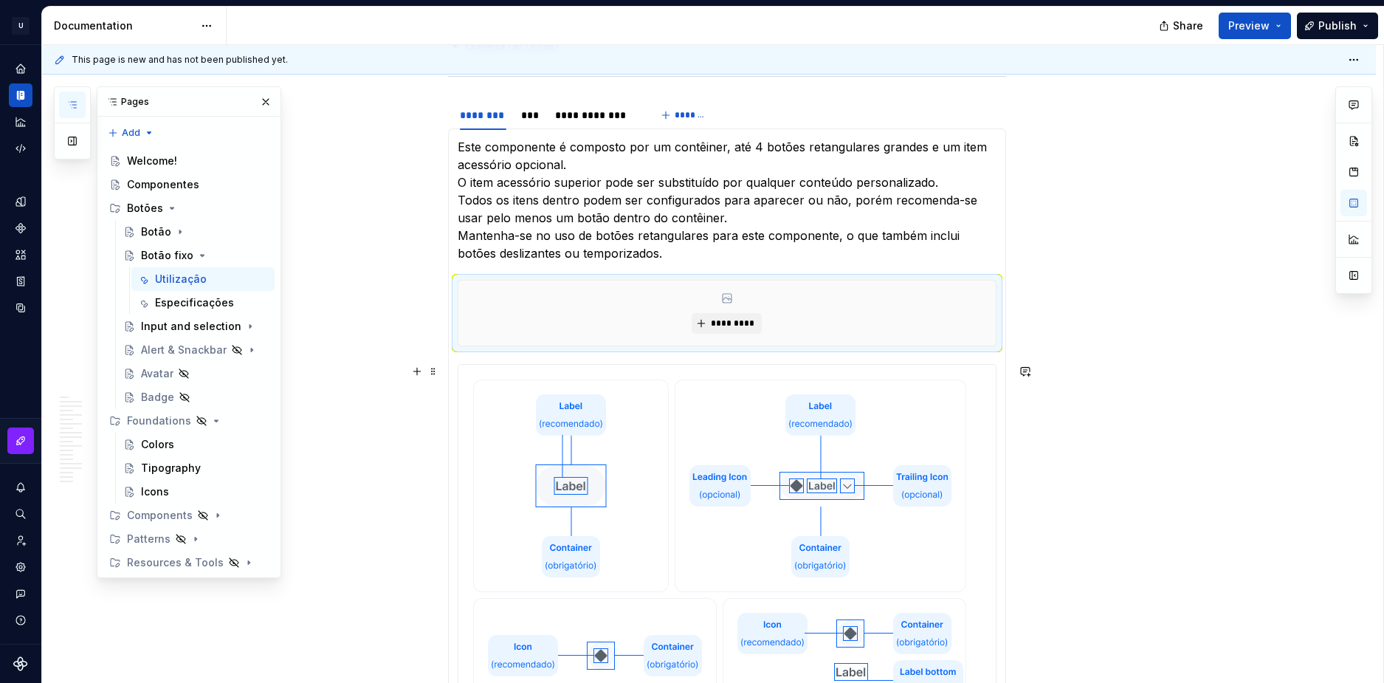
type textarea "*"
